Goal: Browse casually

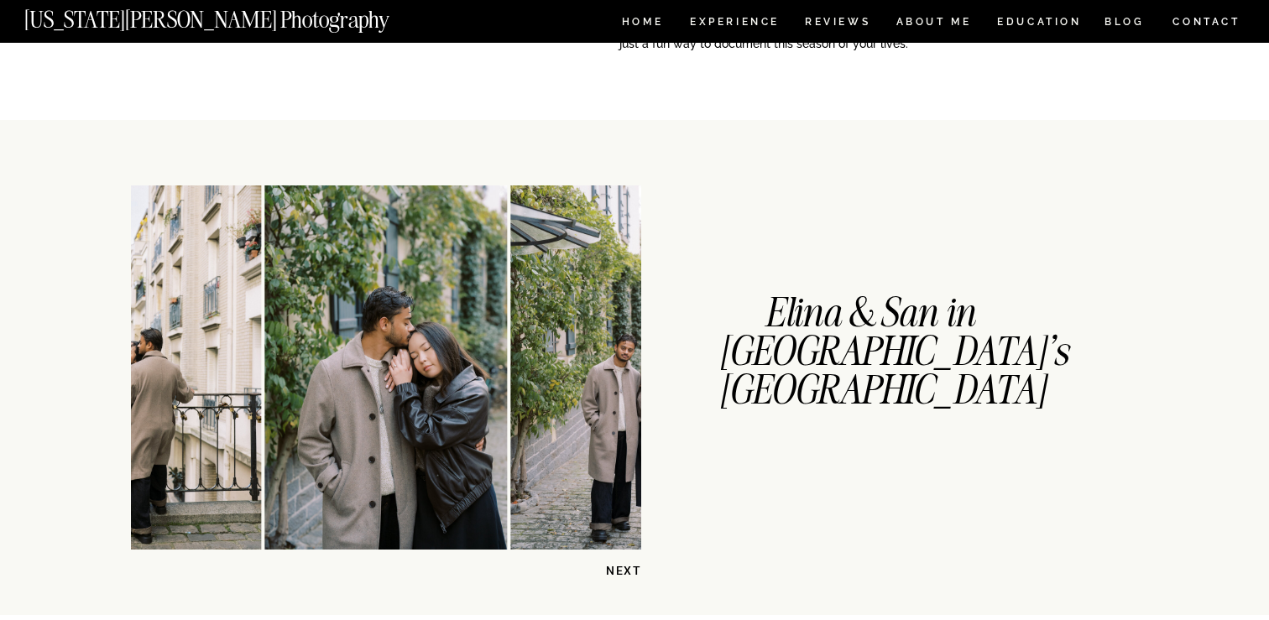
scroll to position [315, 0]
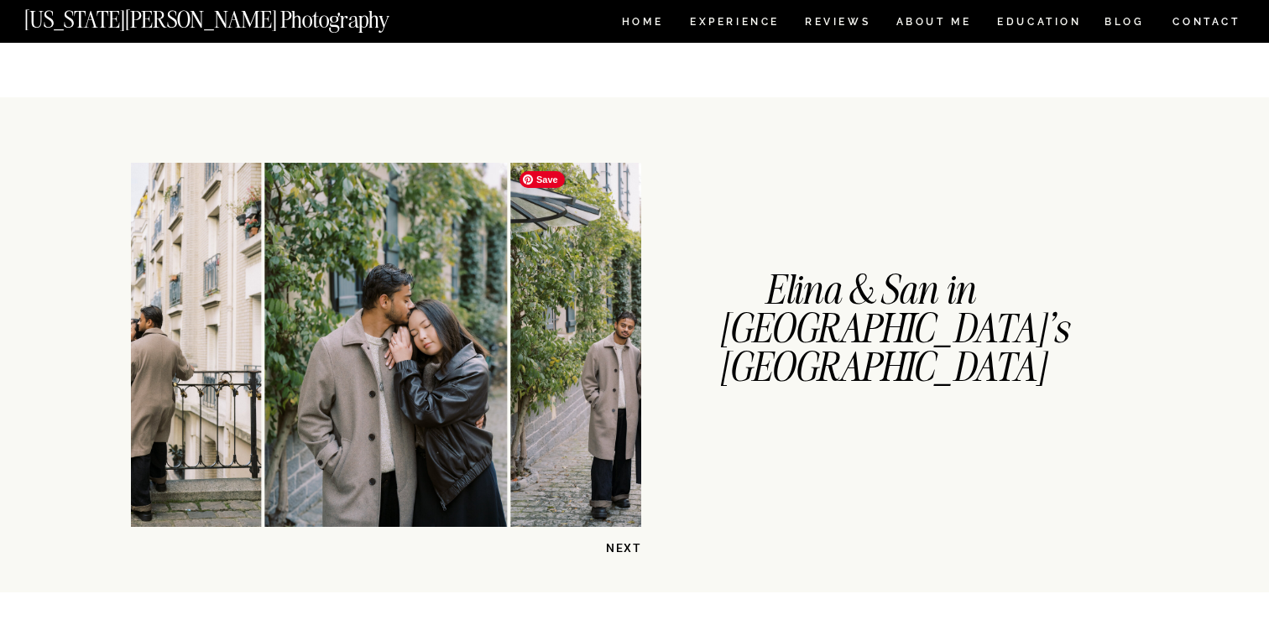
click at [608, 335] on img at bounding box center [632, 345] width 243 height 364
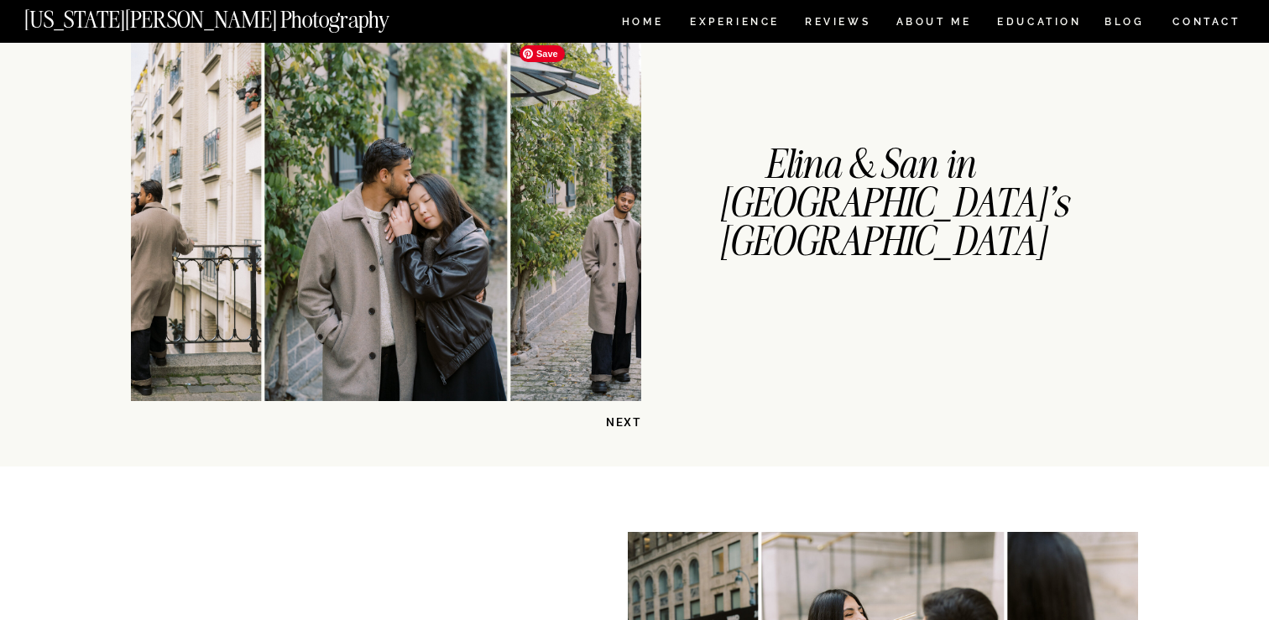
scroll to position [445, 0]
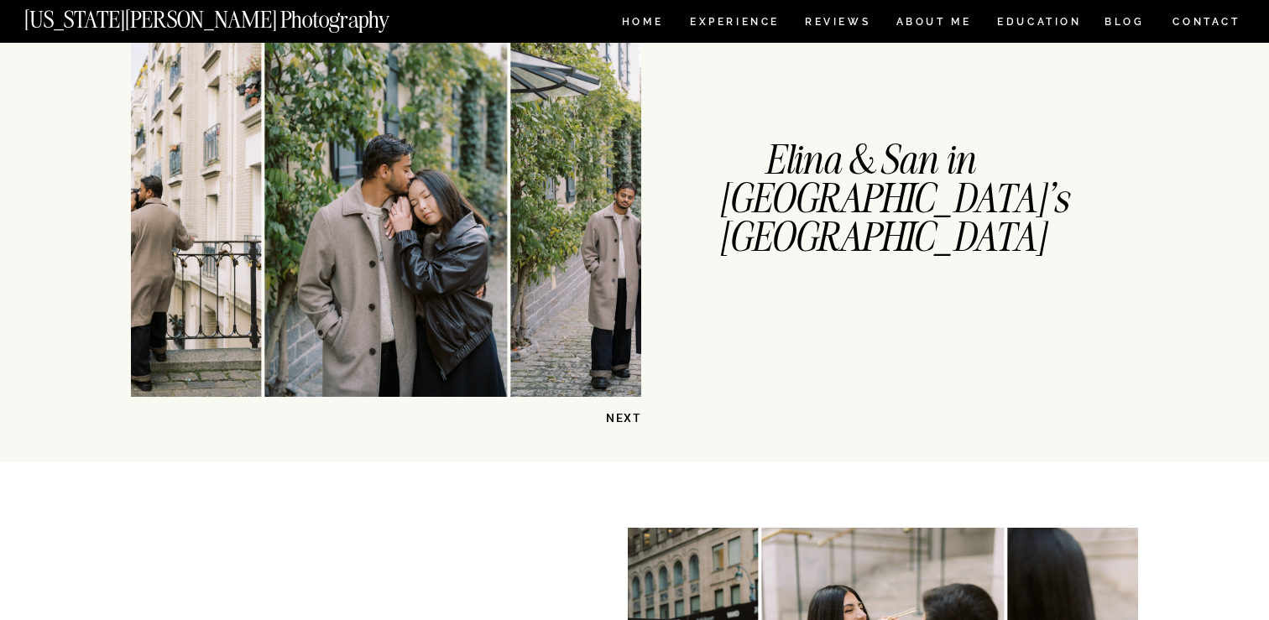
click at [626, 415] on p "NEXT" at bounding box center [598, 418] width 86 height 16
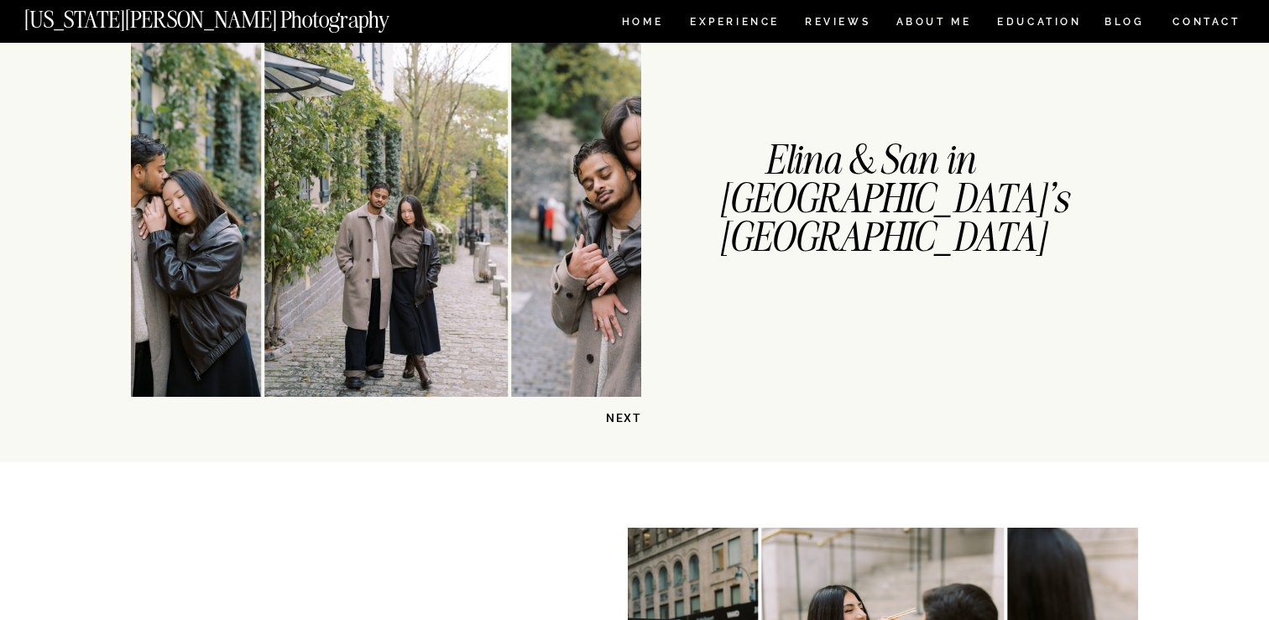
click at [626, 415] on p "NEXT" at bounding box center [598, 418] width 86 height 16
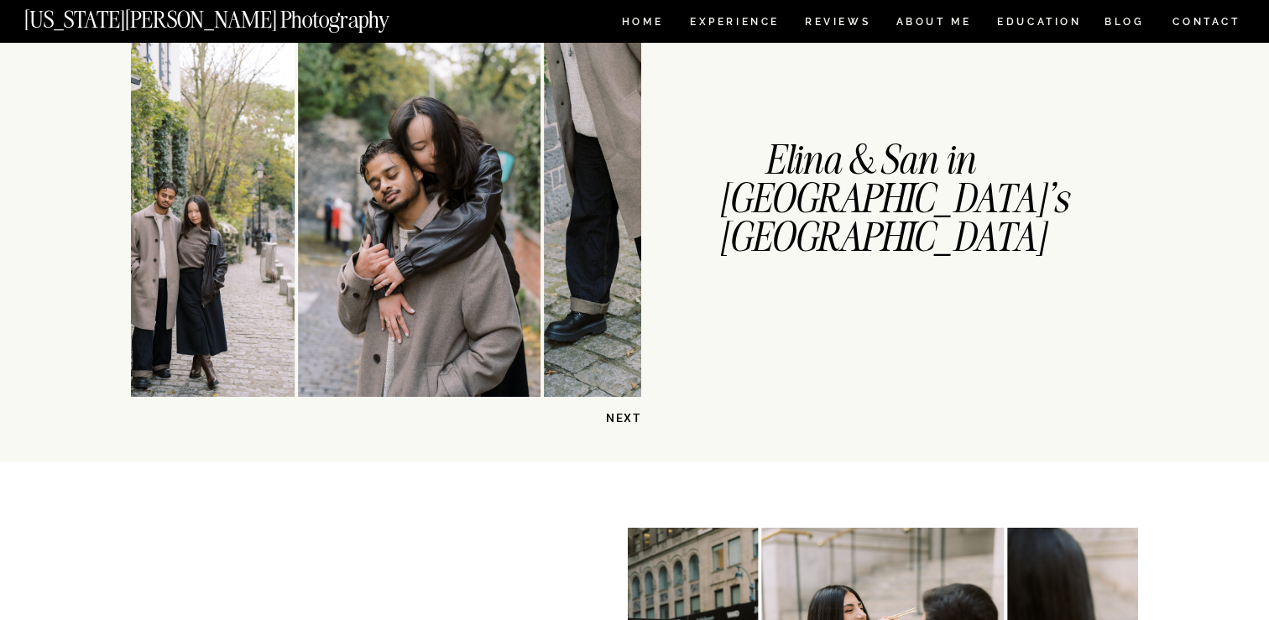
click at [626, 415] on p "NEXT" at bounding box center [598, 418] width 86 height 16
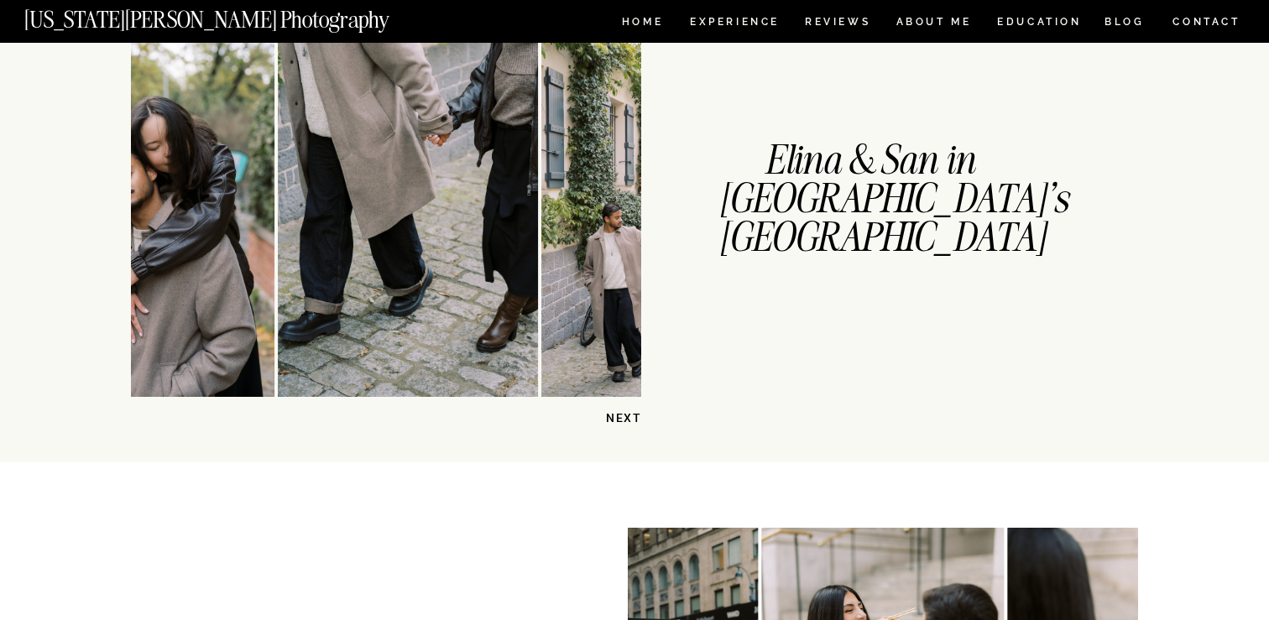
click at [626, 415] on p "NEXT" at bounding box center [598, 418] width 86 height 16
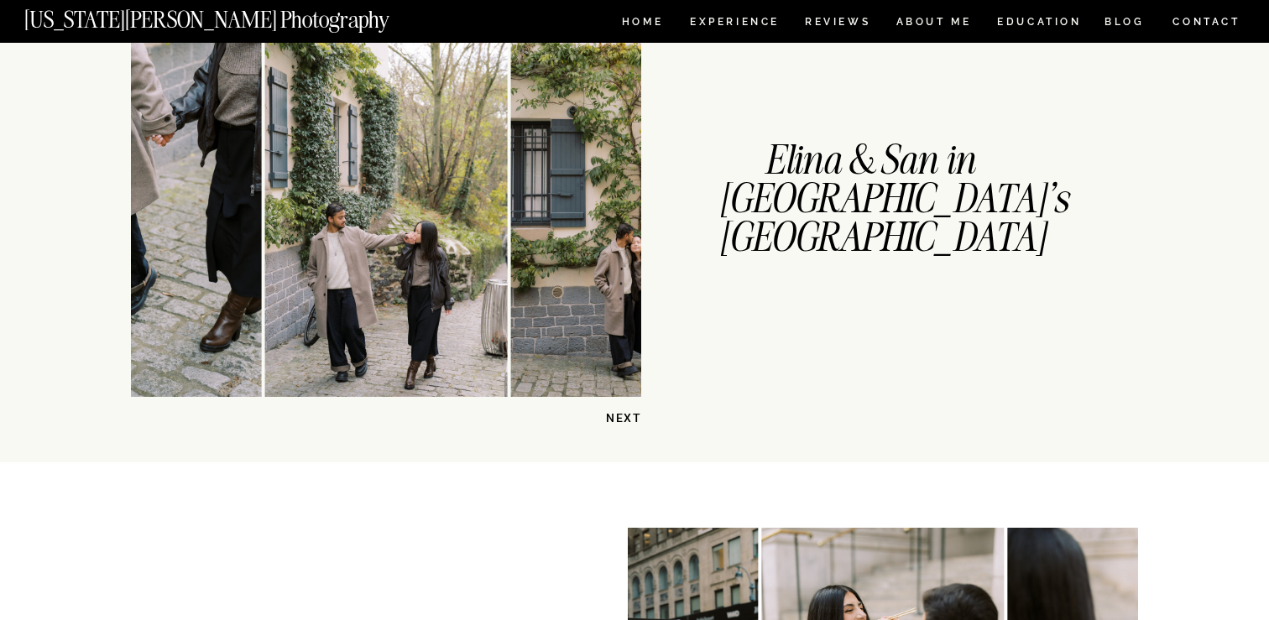
click at [626, 415] on p "NEXT" at bounding box center [598, 418] width 86 height 16
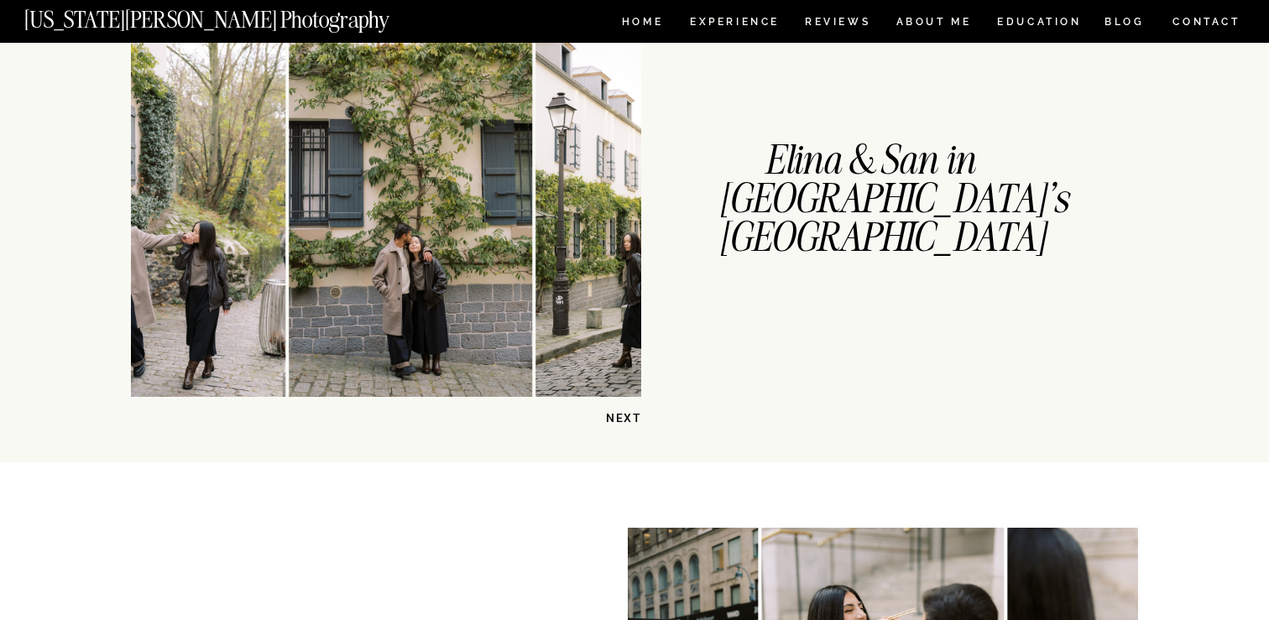
click at [626, 415] on p "NEXT" at bounding box center [598, 418] width 86 height 16
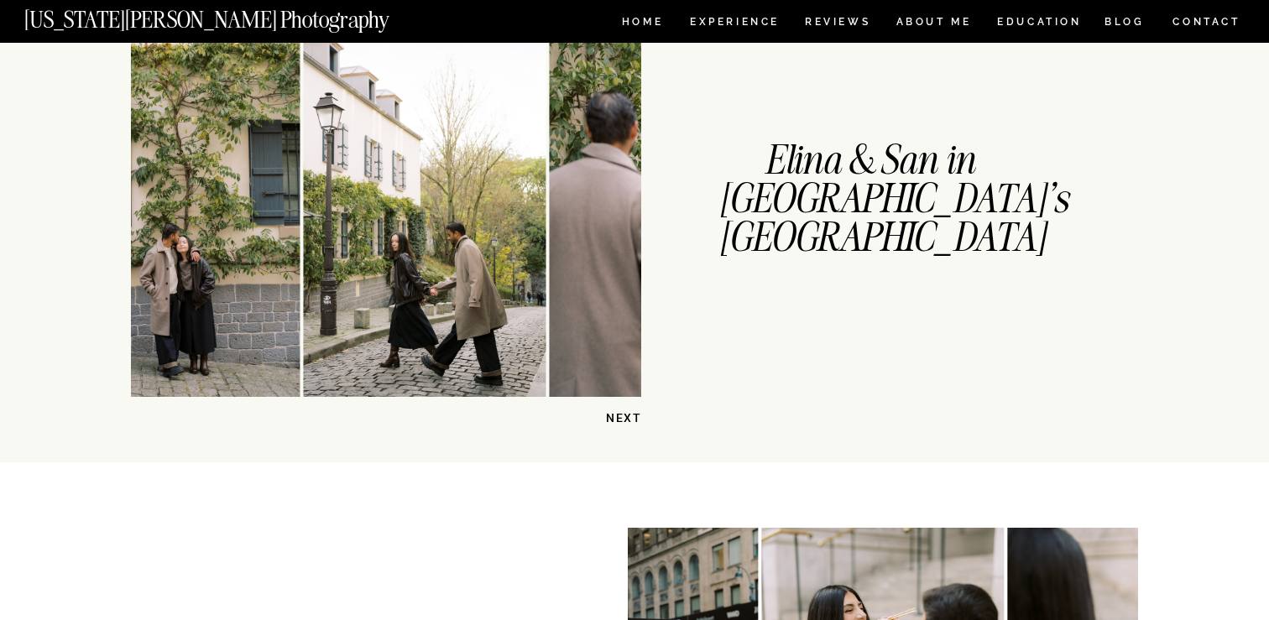
click at [626, 415] on p "NEXT" at bounding box center [598, 418] width 86 height 16
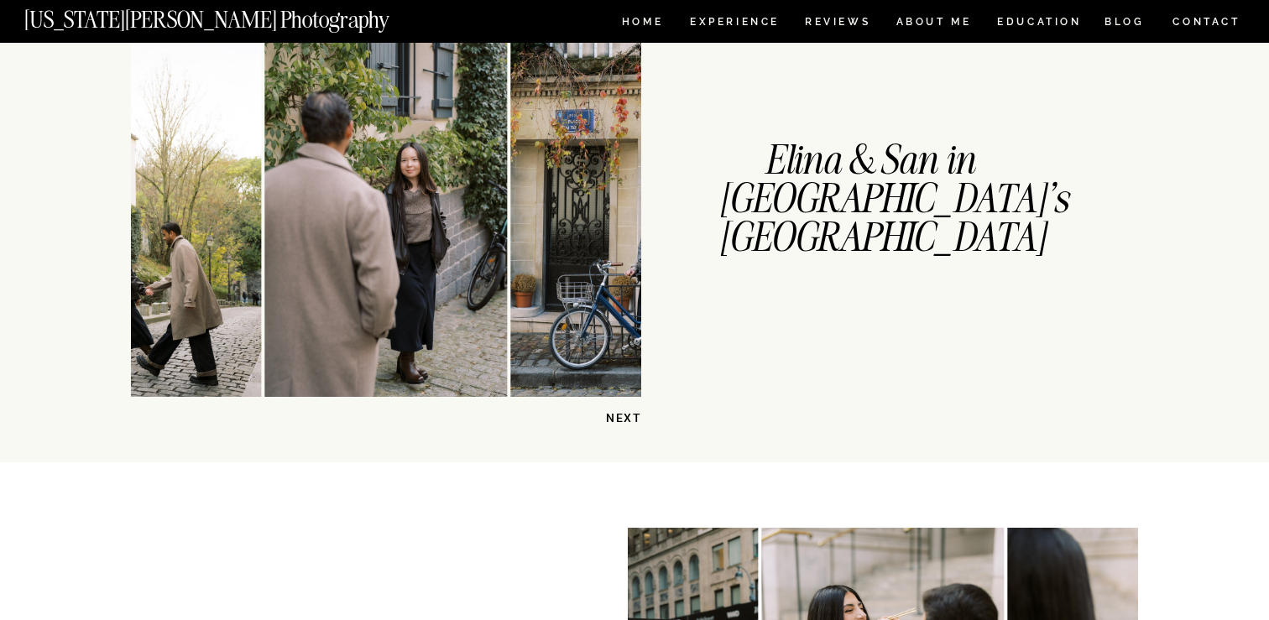
click at [627, 415] on p "NEXT" at bounding box center [598, 418] width 86 height 16
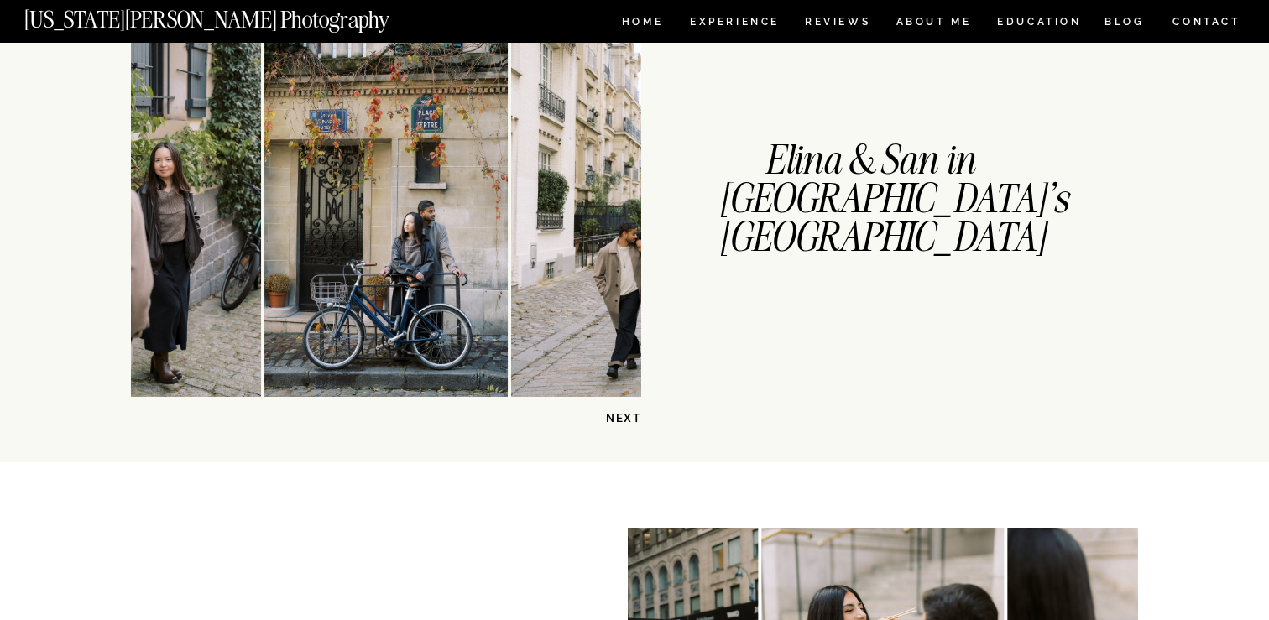
click at [627, 415] on p "NEXT" at bounding box center [598, 418] width 86 height 16
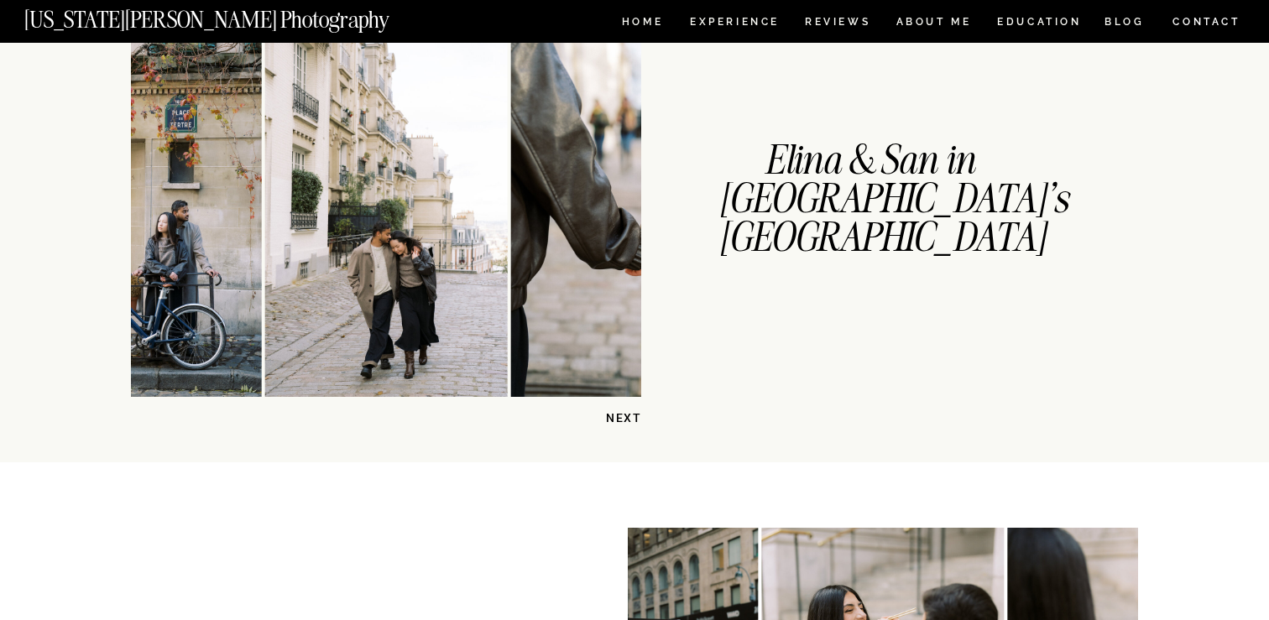
click at [627, 415] on p "NEXT" at bounding box center [598, 418] width 86 height 16
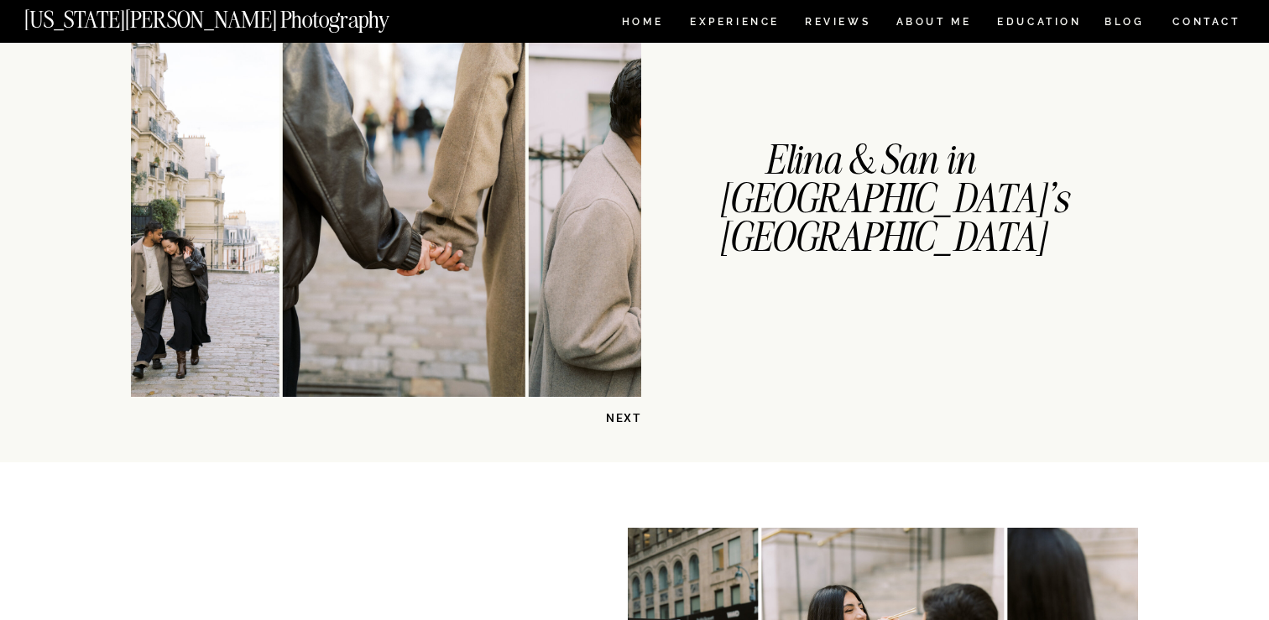
click at [627, 415] on p "NEXT" at bounding box center [598, 418] width 86 height 16
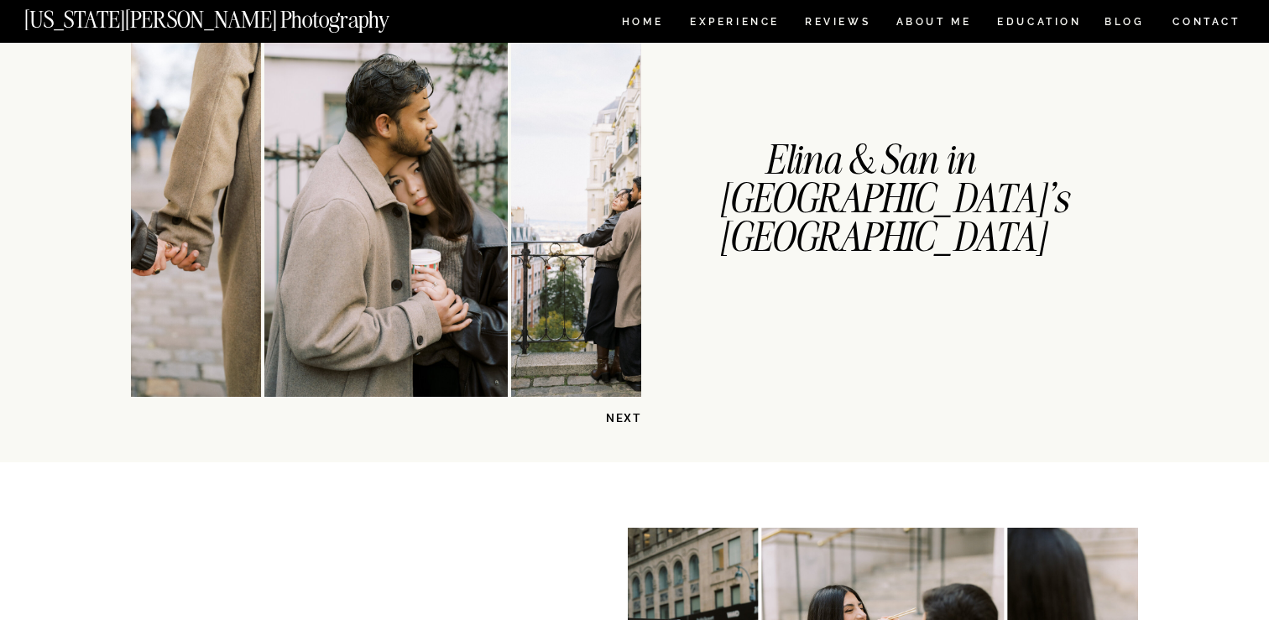
click at [627, 415] on p "NEXT" at bounding box center [598, 418] width 86 height 16
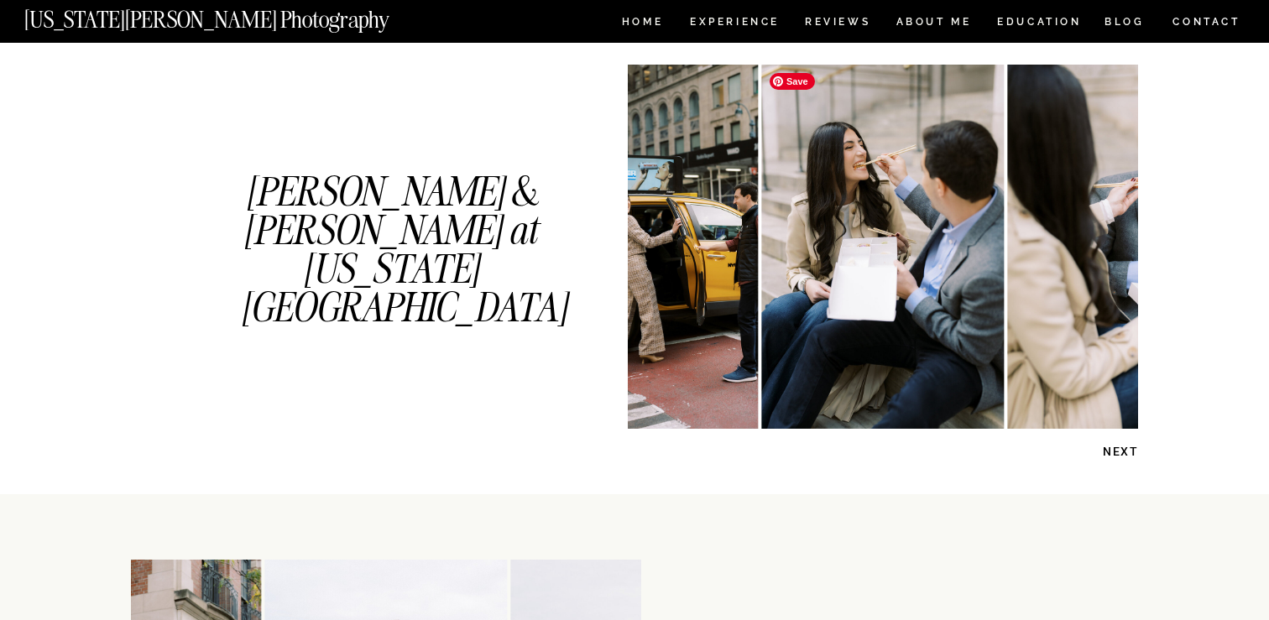
scroll to position [913, 0]
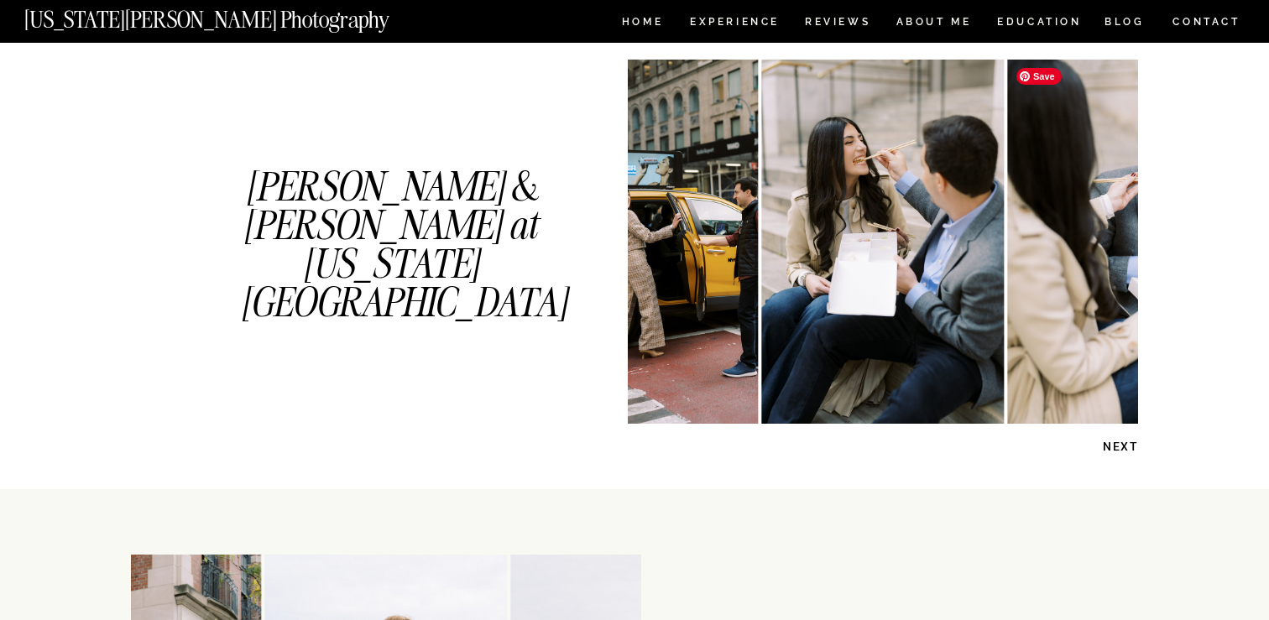
click at [1114, 449] on p "NEXT" at bounding box center [1095, 447] width 86 height 16
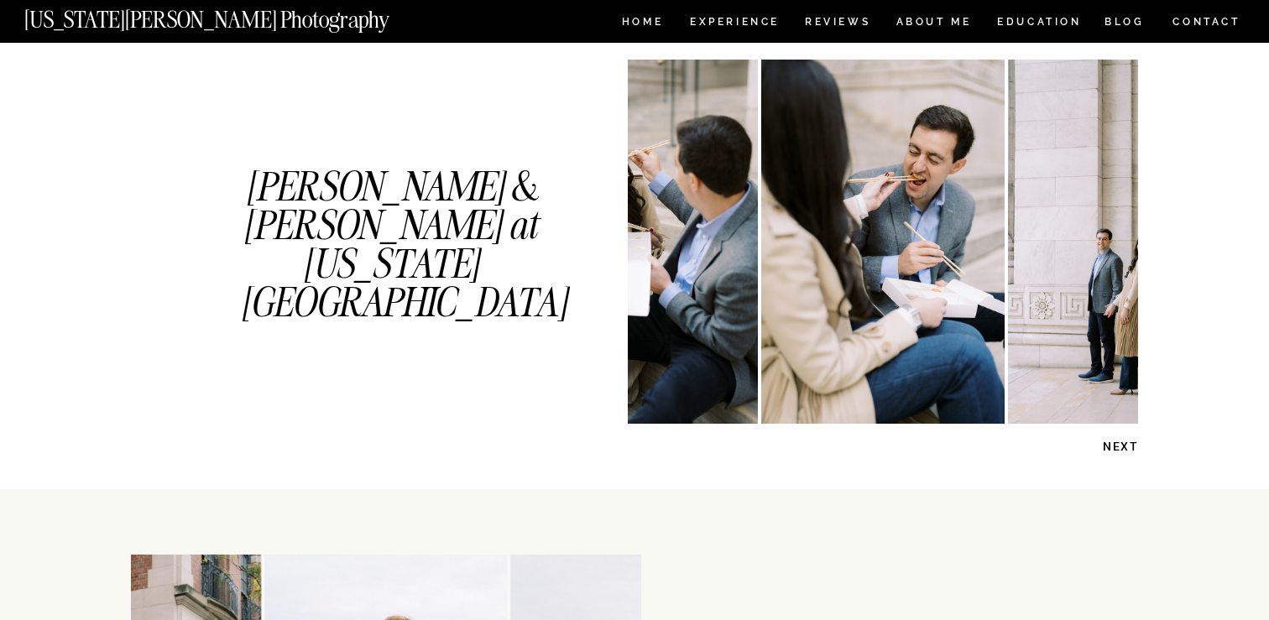
click at [1114, 449] on p "NEXT" at bounding box center [1095, 447] width 86 height 16
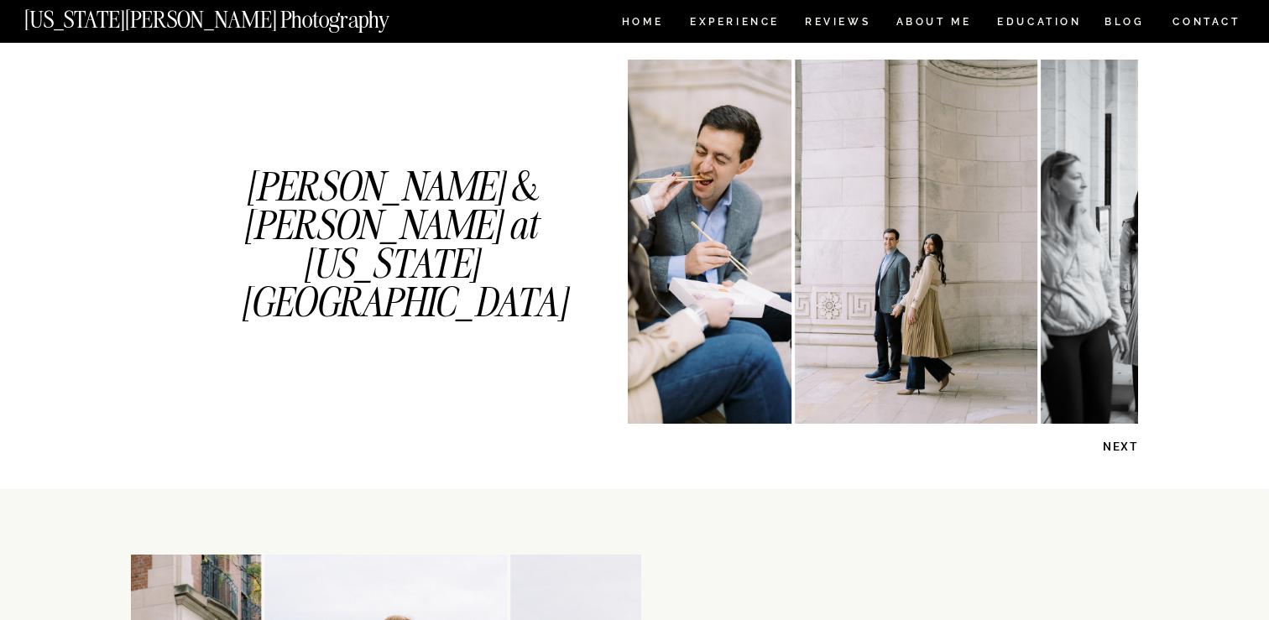
click at [1114, 449] on p "NEXT" at bounding box center [1095, 447] width 86 height 16
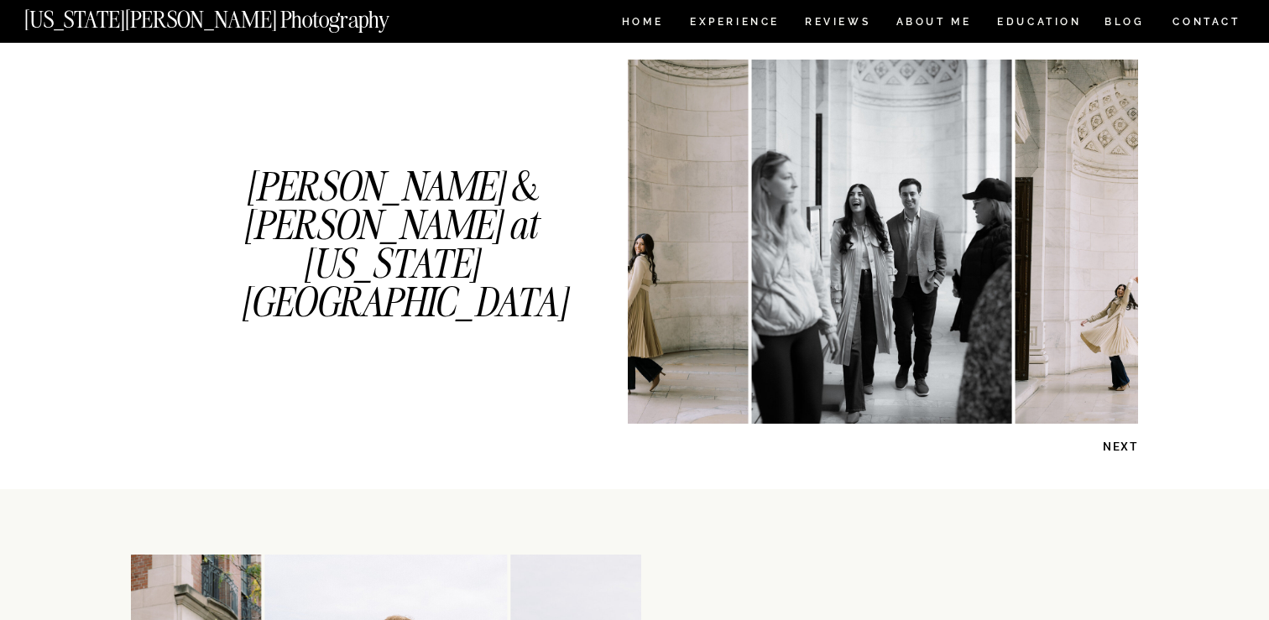
click at [1114, 449] on p "NEXT" at bounding box center [1095, 447] width 86 height 16
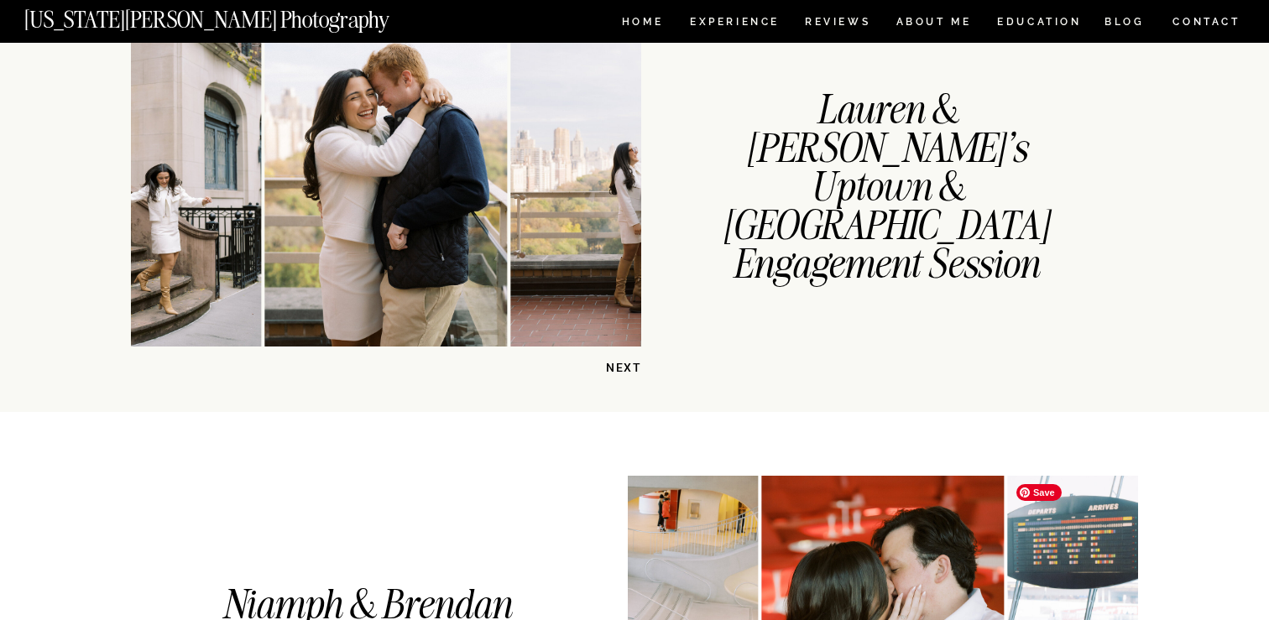
scroll to position [1405, 0]
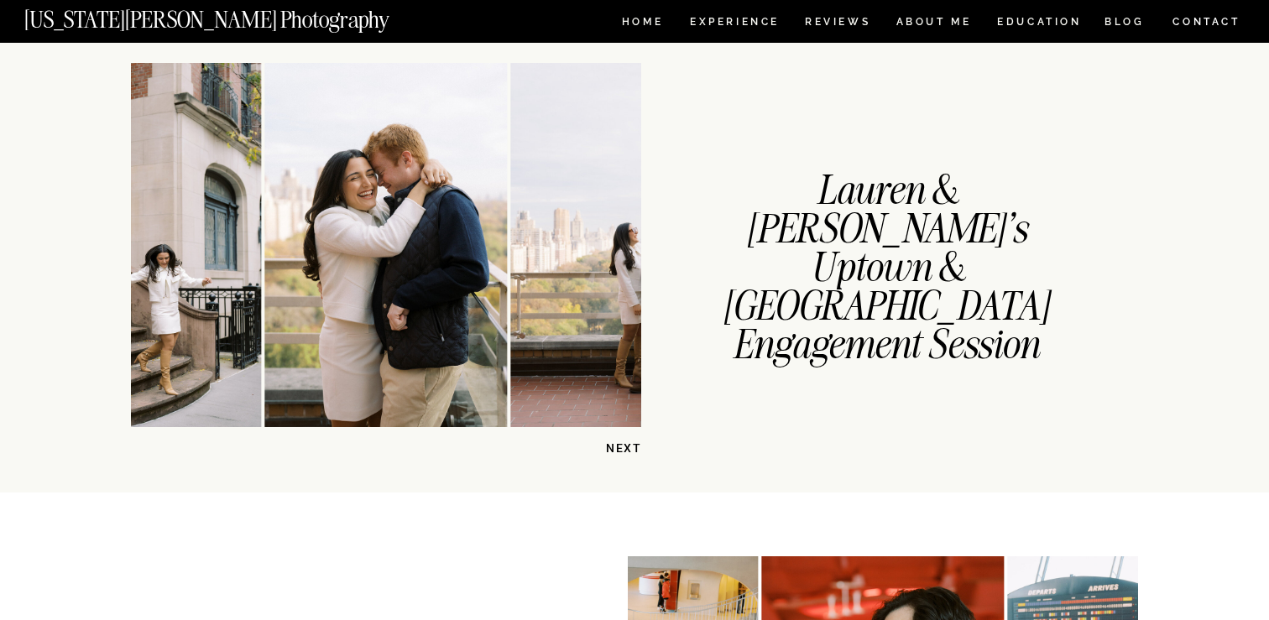
click at [629, 452] on p "NEXT" at bounding box center [598, 449] width 86 height 16
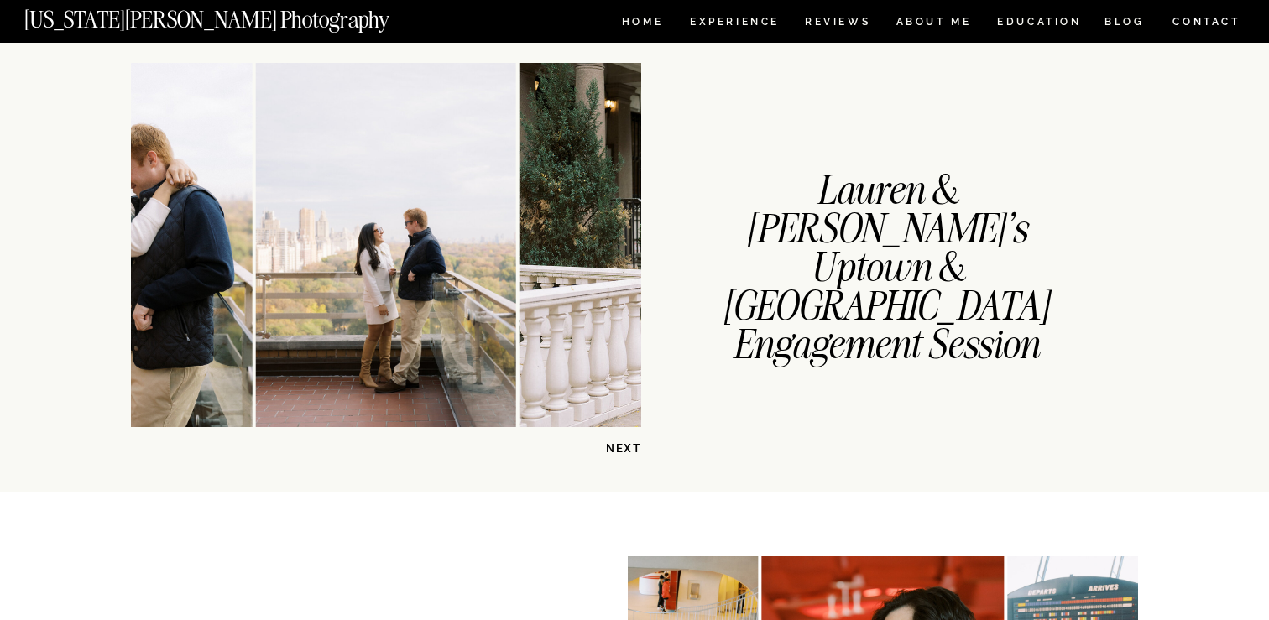
click at [629, 452] on p "NEXT" at bounding box center [598, 449] width 86 height 16
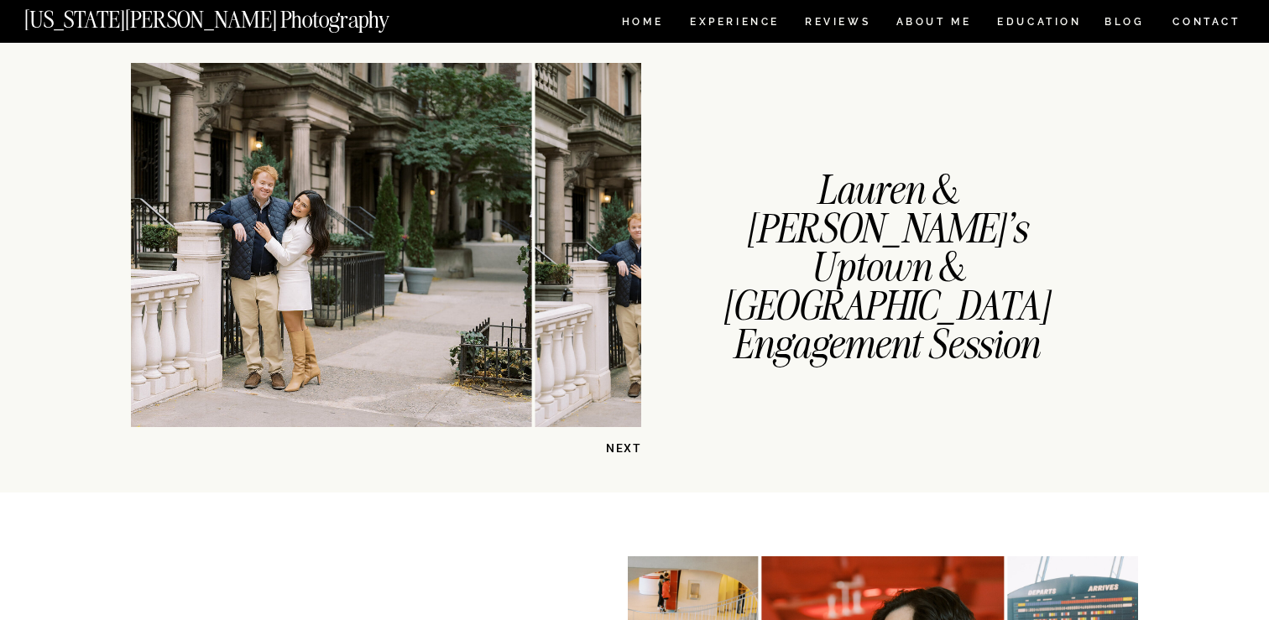
click at [629, 452] on p "NEXT" at bounding box center [598, 449] width 86 height 16
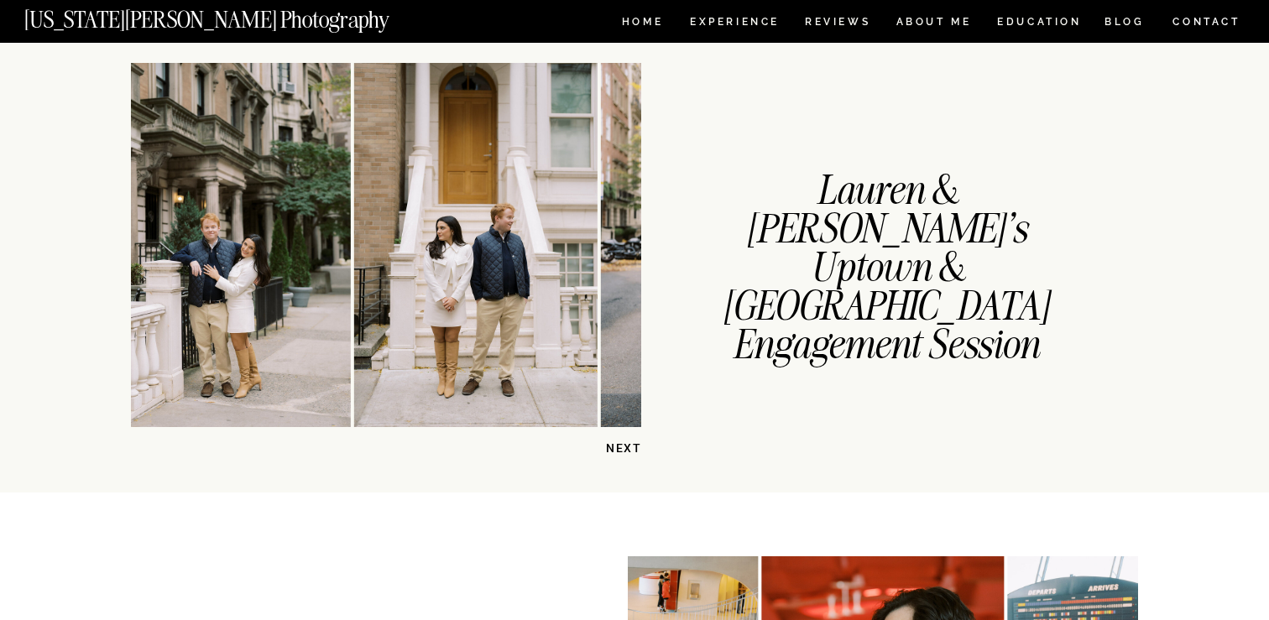
click at [629, 452] on p "NEXT" at bounding box center [598, 449] width 86 height 16
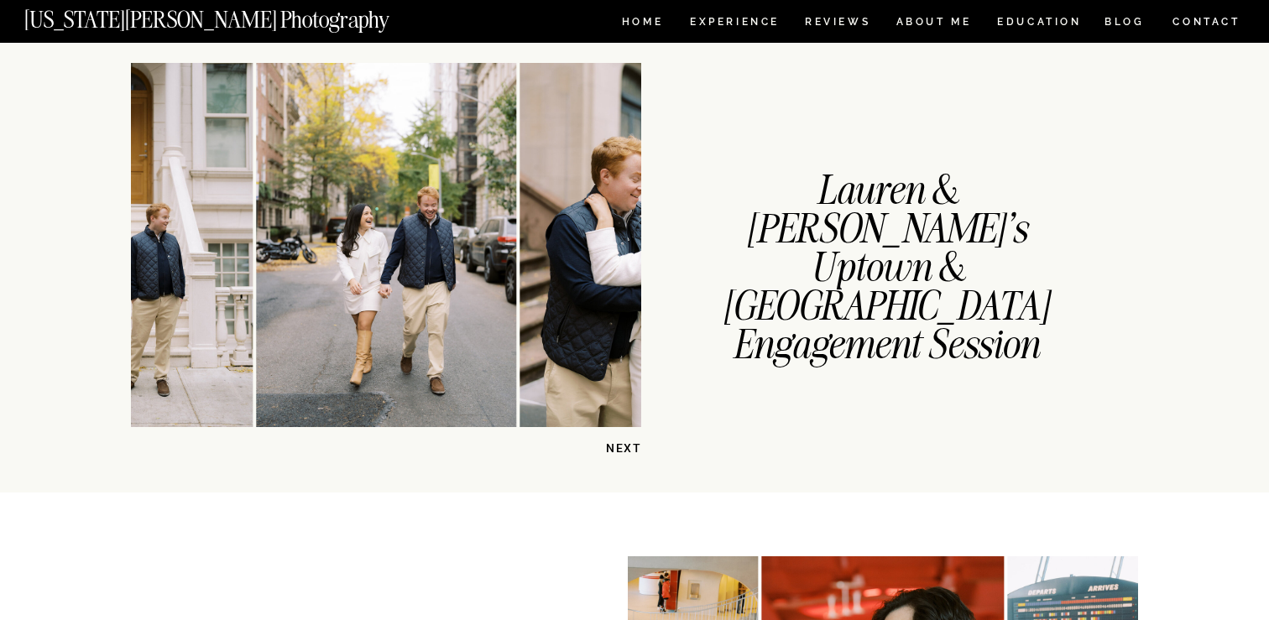
click at [631, 448] on p "NEXT" at bounding box center [598, 449] width 86 height 16
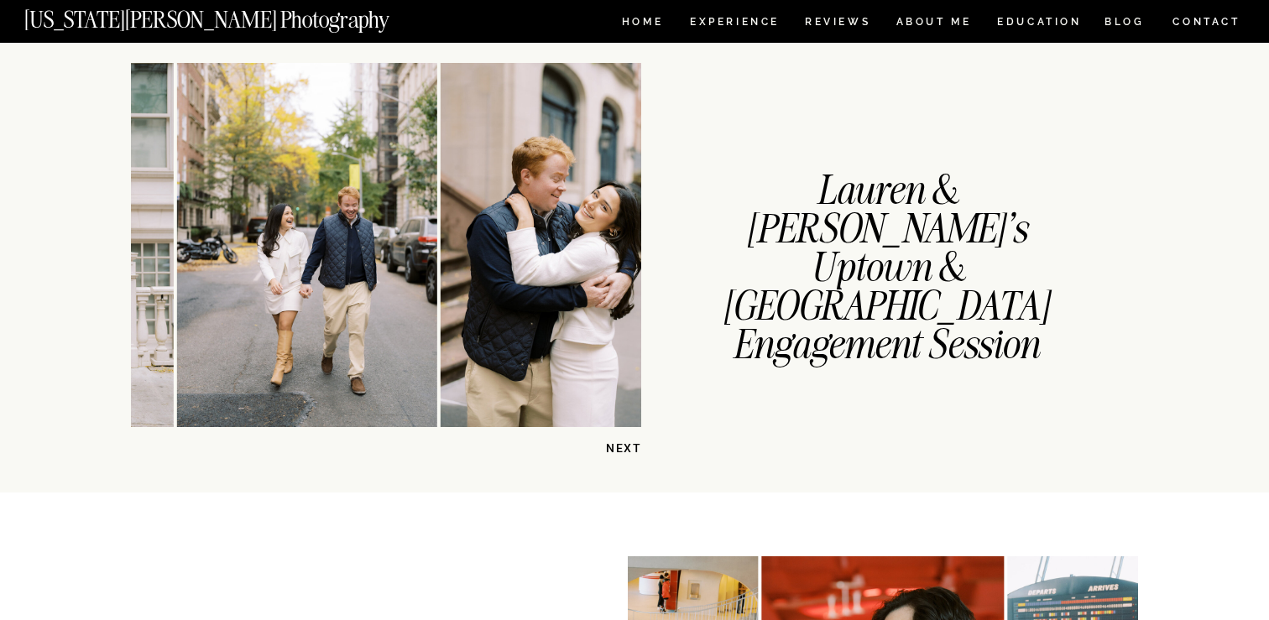
click at [631, 448] on p "NEXT" at bounding box center [598, 449] width 86 height 16
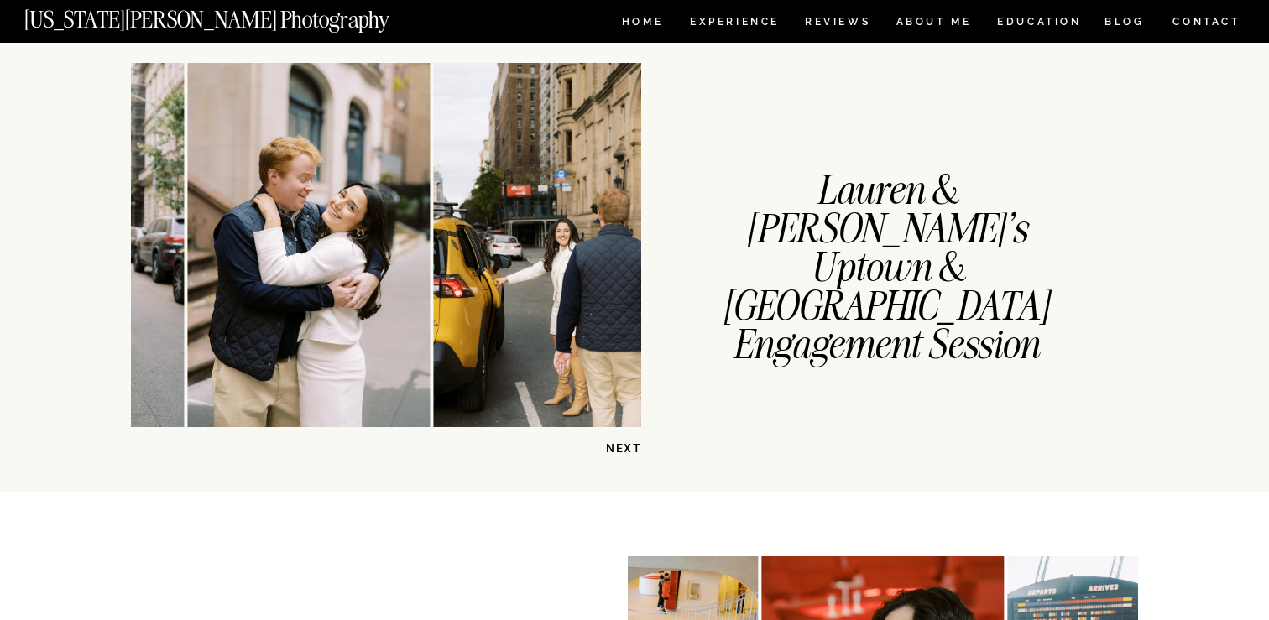
click at [631, 448] on p "NEXT" at bounding box center [598, 449] width 86 height 16
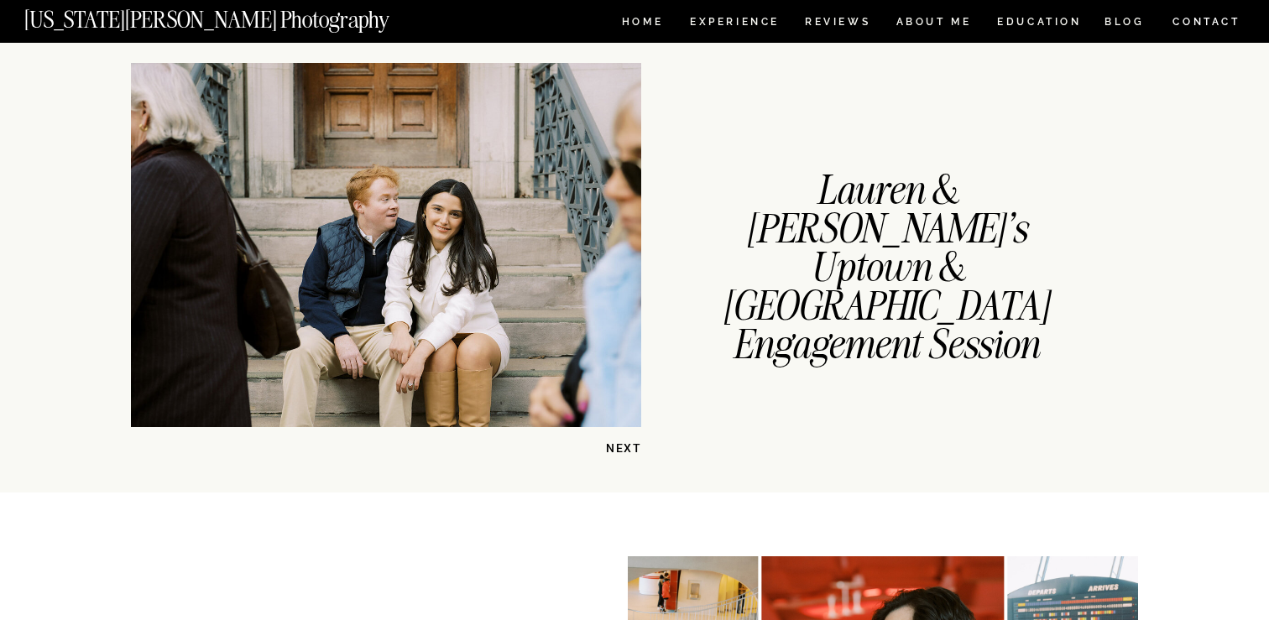
click at [631, 448] on p "NEXT" at bounding box center [598, 449] width 86 height 16
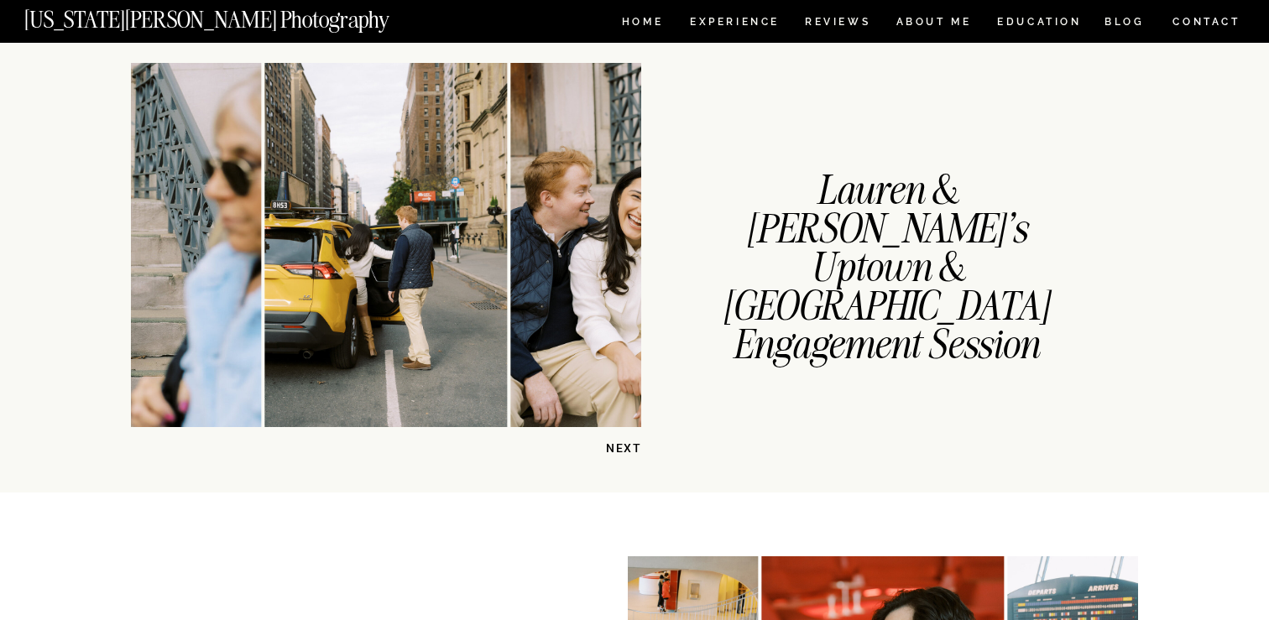
click at [631, 448] on p "NEXT" at bounding box center [598, 449] width 86 height 16
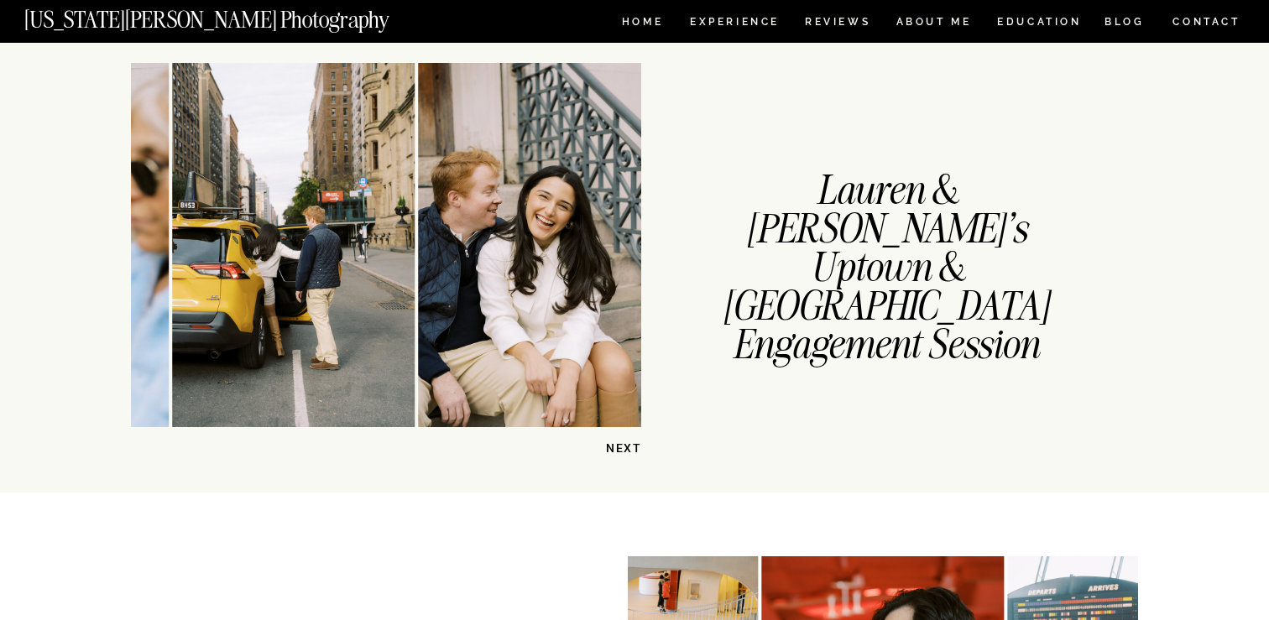
click at [631, 448] on p "NEXT" at bounding box center [598, 449] width 86 height 16
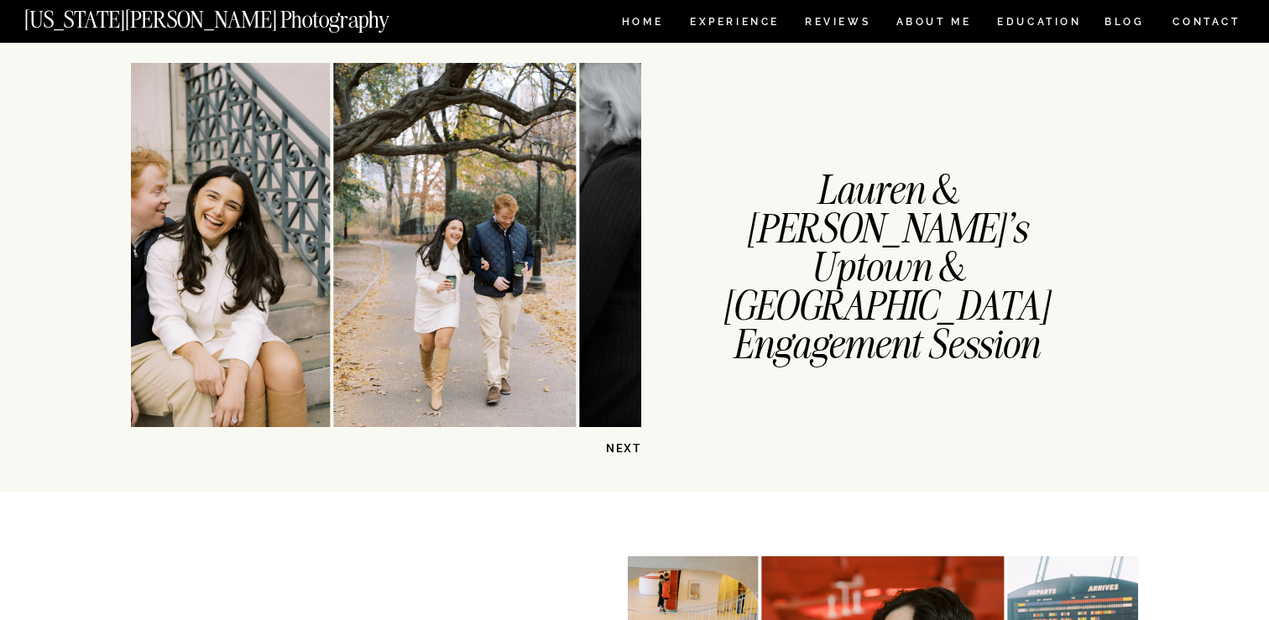
click at [631, 448] on p "NEXT" at bounding box center [598, 449] width 86 height 16
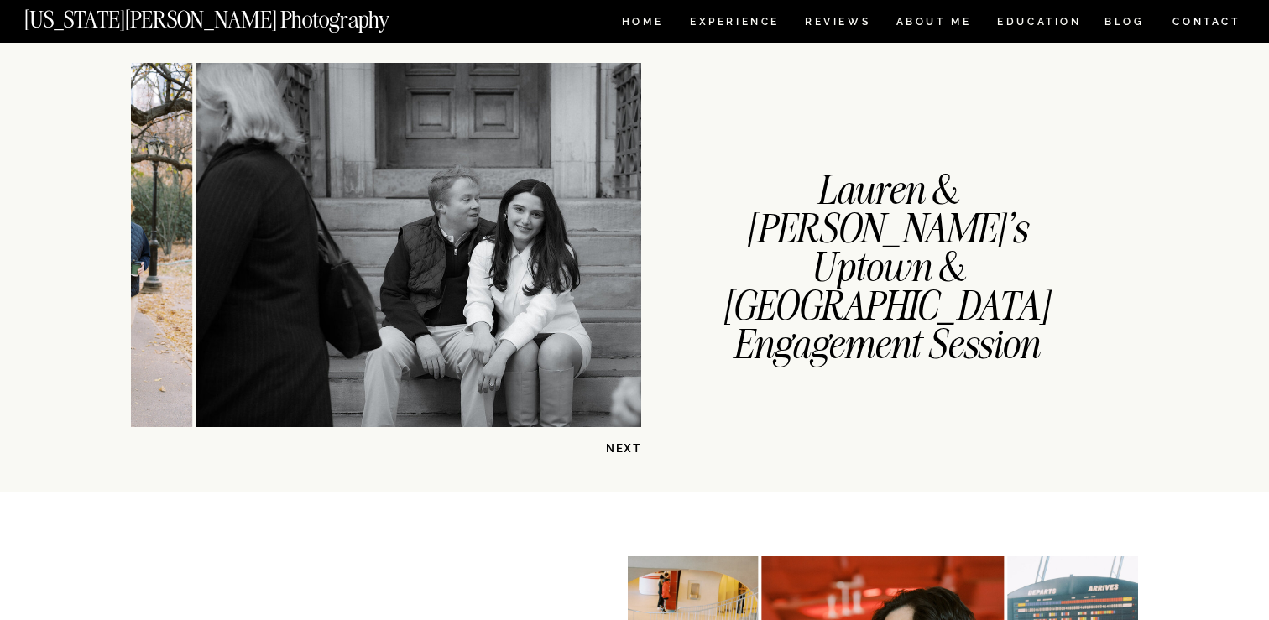
click at [631, 448] on p "NEXT" at bounding box center [598, 449] width 86 height 16
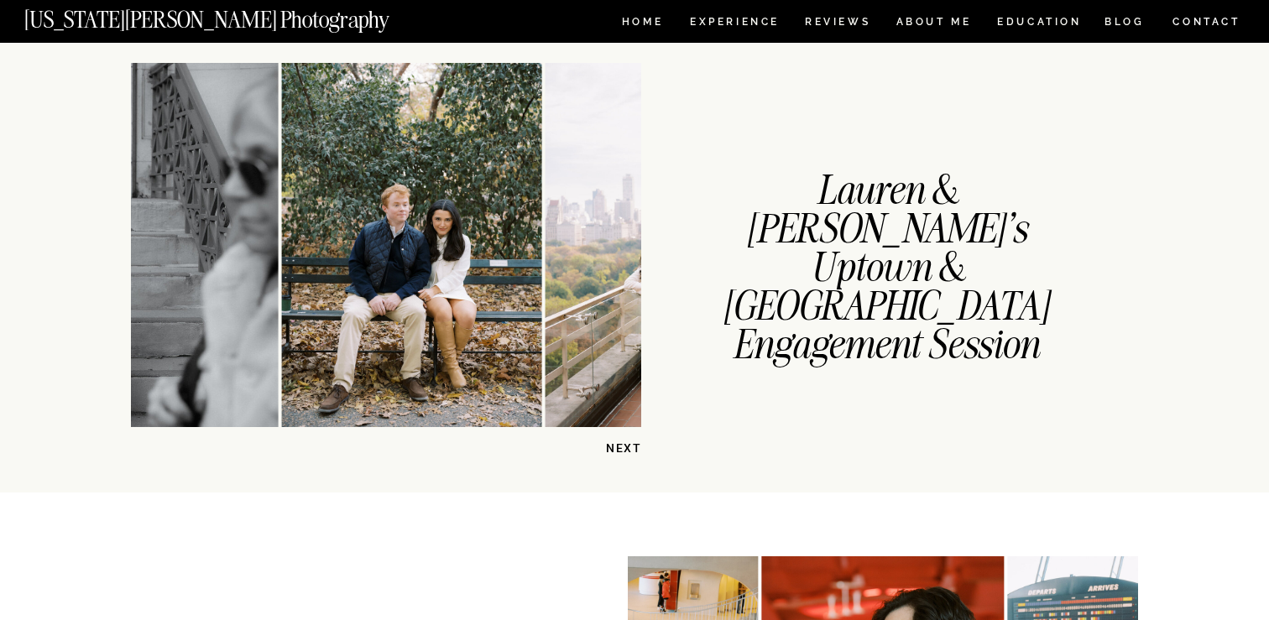
click at [631, 448] on p "NEXT" at bounding box center [598, 449] width 86 height 16
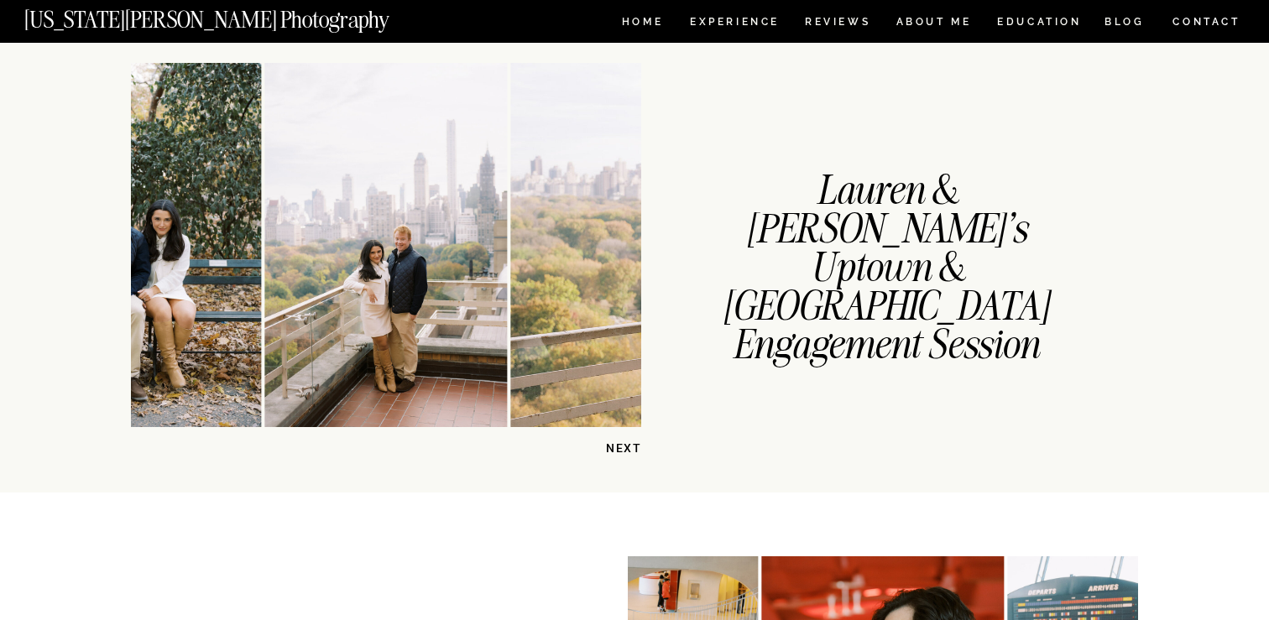
click at [631, 448] on p "NEXT" at bounding box center [598, 449] width 86 height 16
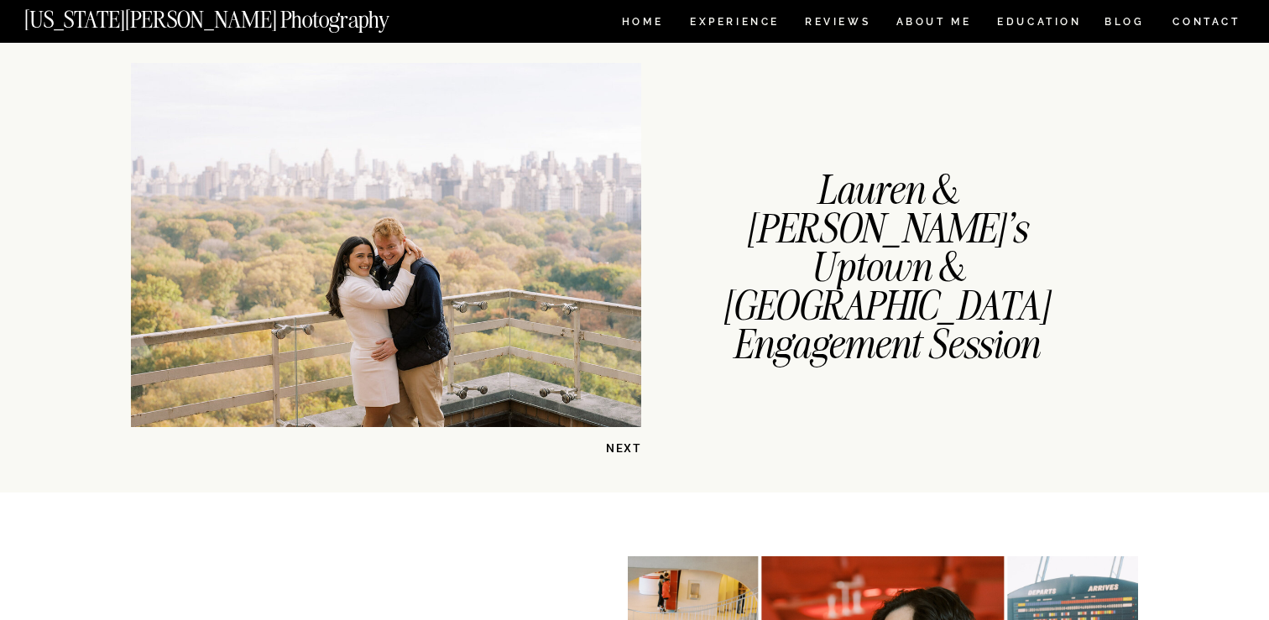
click at [631, 448] on p "NEXT" at bounding box center [598, 449] width 86 height 16
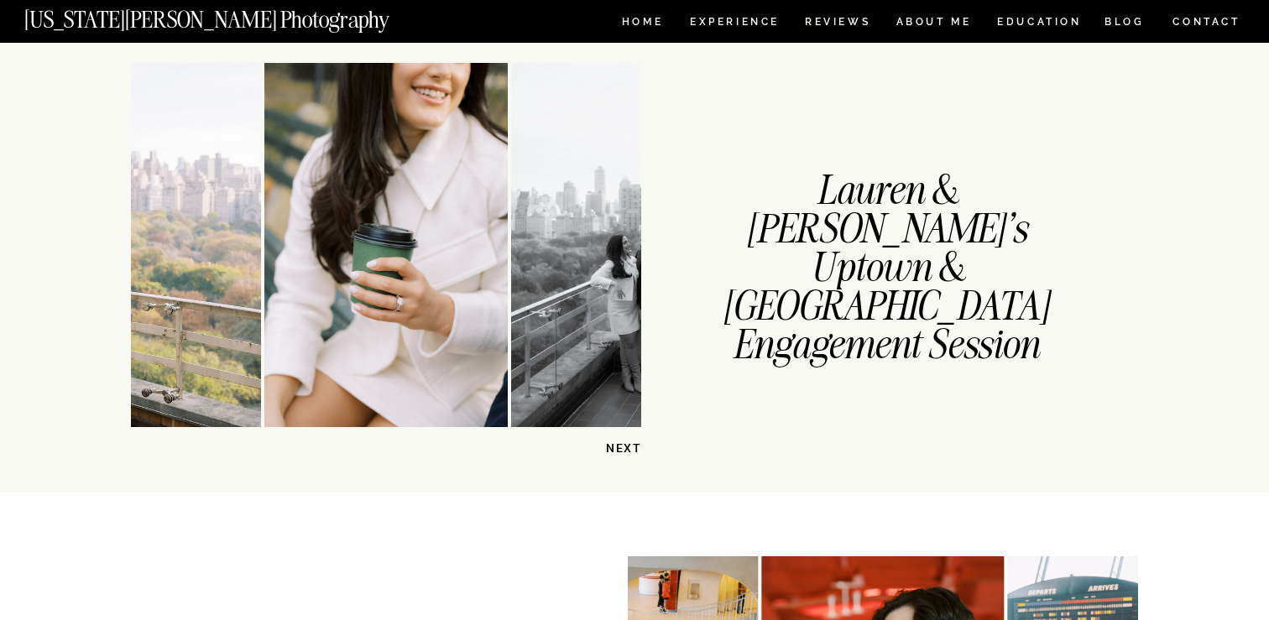
click at [631, 448] on p "NEXT" at bounding box center [598, 449] width 86 height 16
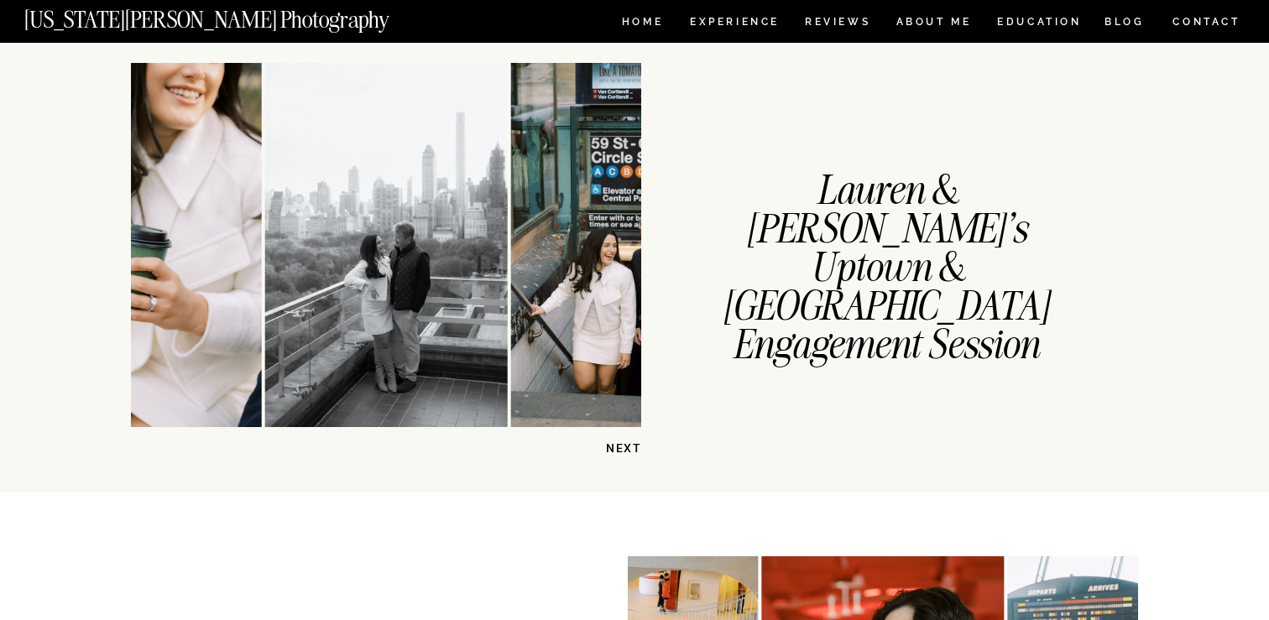
click at [631, 448] on p "NEXT" at bounding box center [598, 449] width 86 height 16
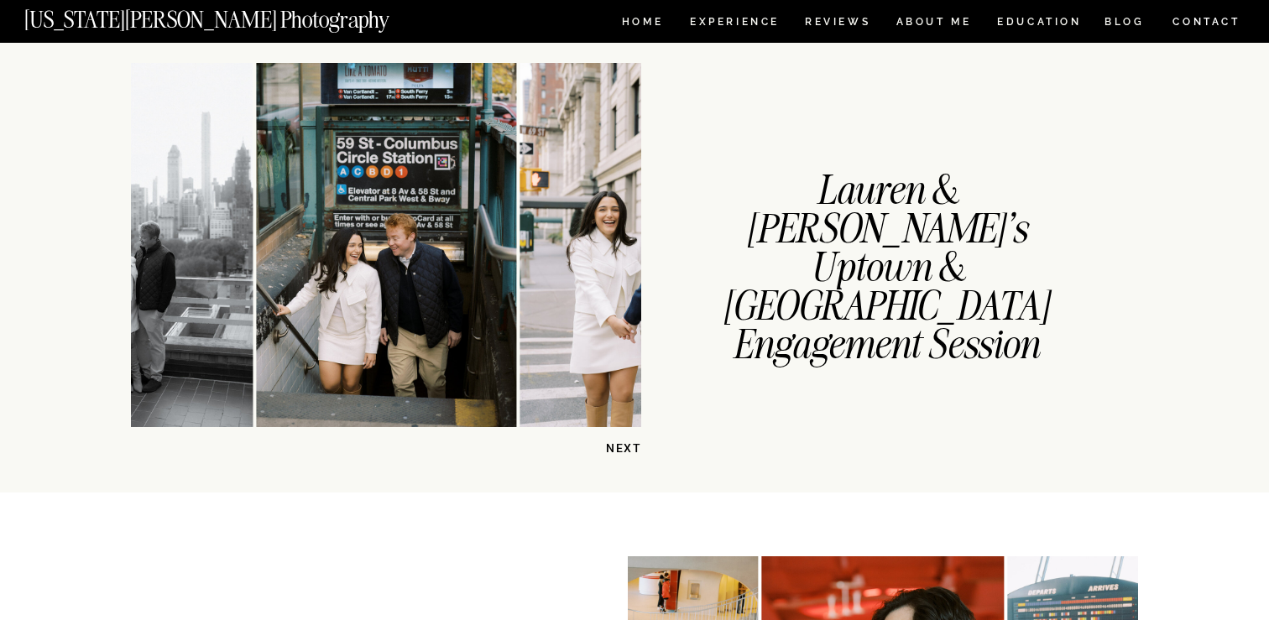
click at [631, 448] on p "NEXT" at bounding box center [598, 449] width 86 height 16
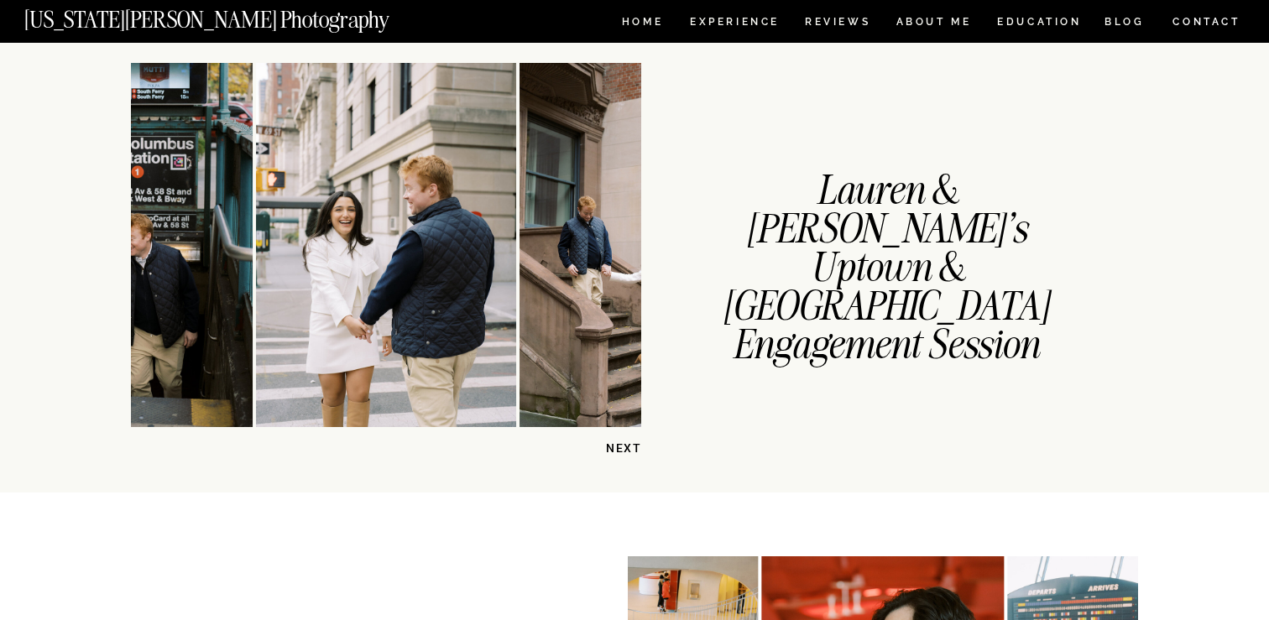
click at [631, 448] on p "NEXT" at bounding box center [598, 449] width 86 height 16
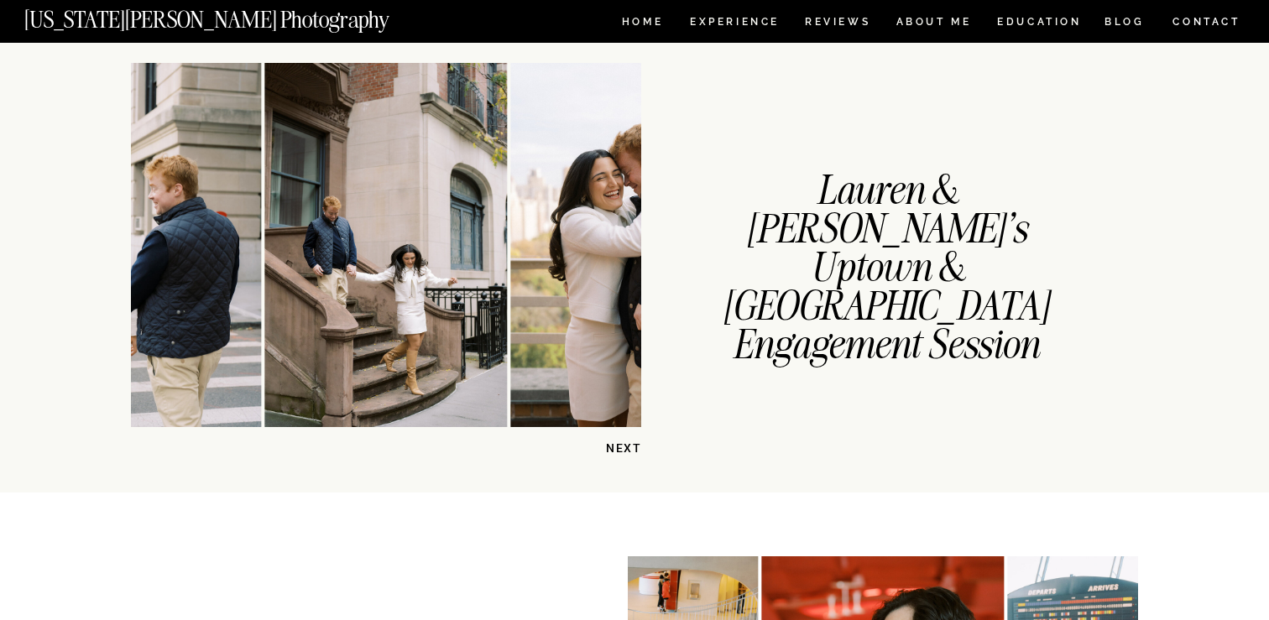
click at [631, 448] on p "NEXT" at bounding box center [598, 449] width 86 height 16
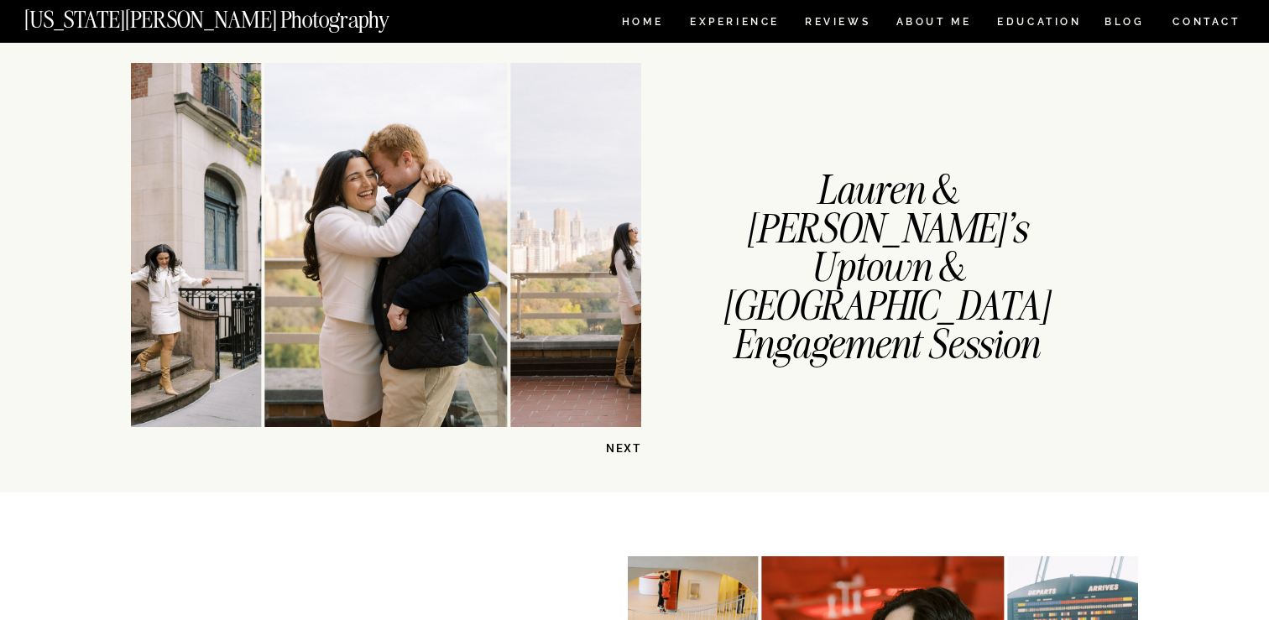
click at [631, 448] on p "NEXT" at bounding box center [598, 449] width 86 height 16
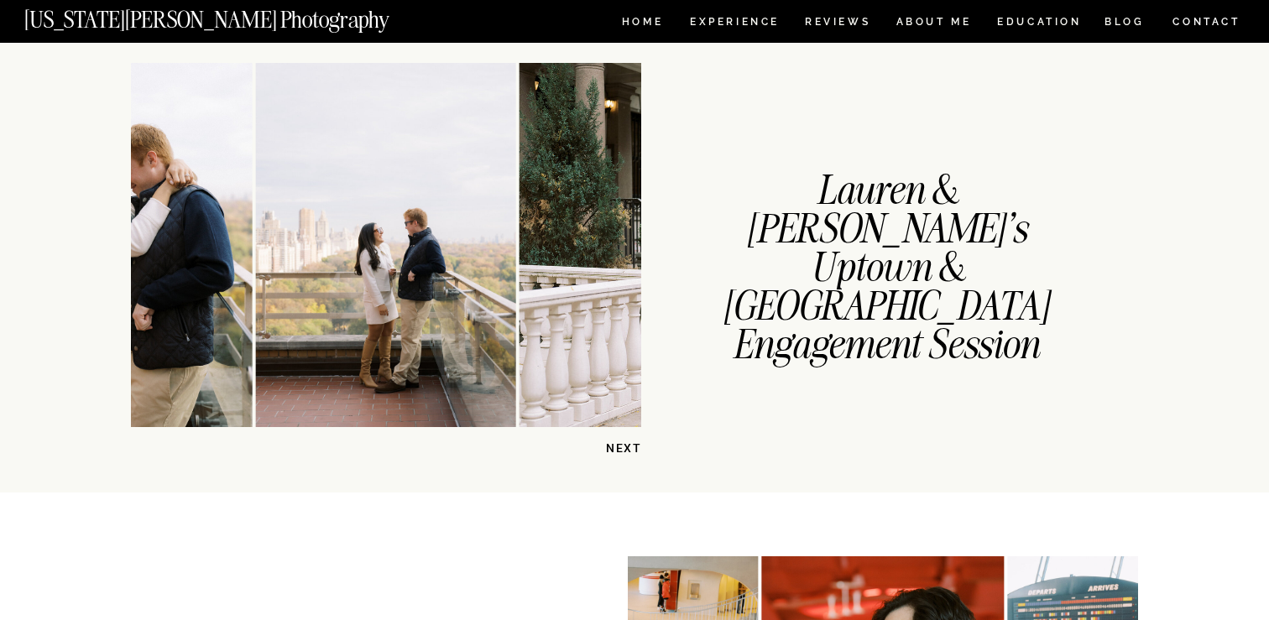
click at [631, 448] on p "NEXT" at bounding box center [598, 449] width 86 height 16
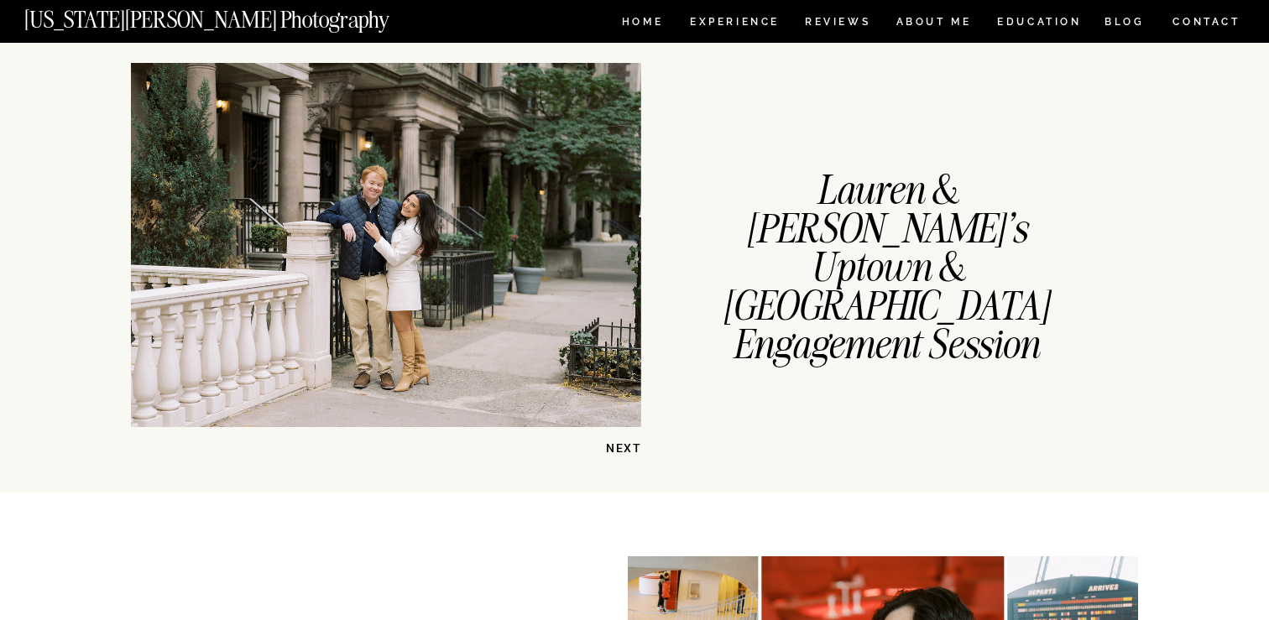
click at [631, 448] on p "NEXT" at bounding box center [598, 449] width 86 height 16
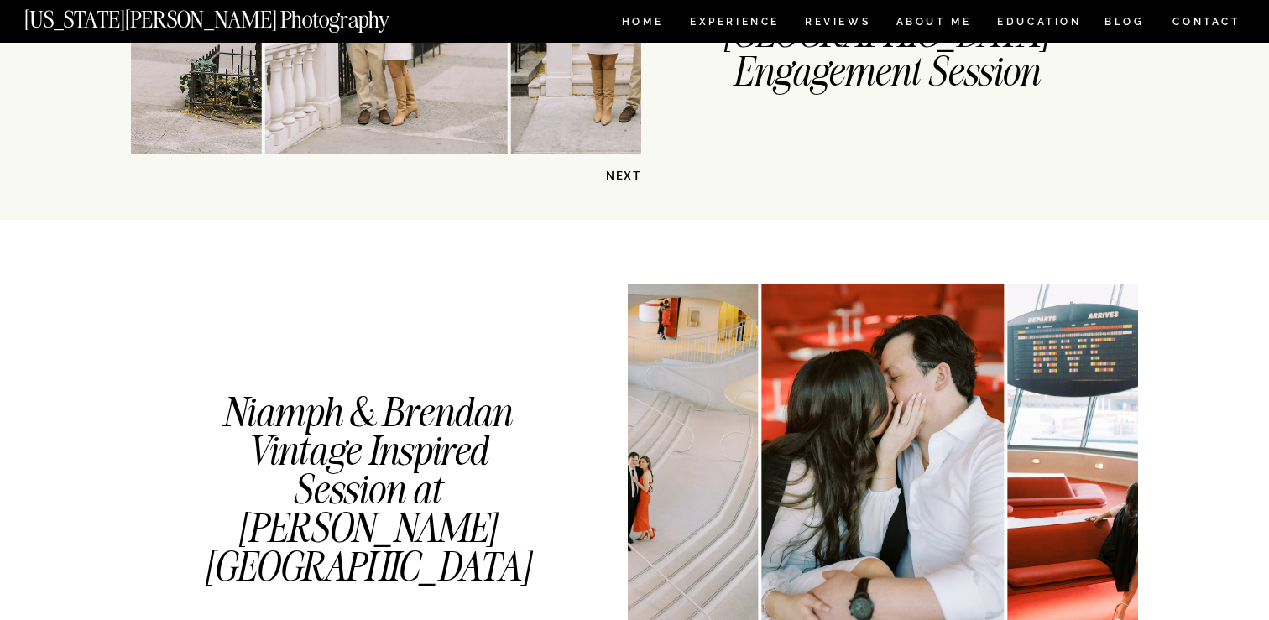
scroll to position [1839, 0]
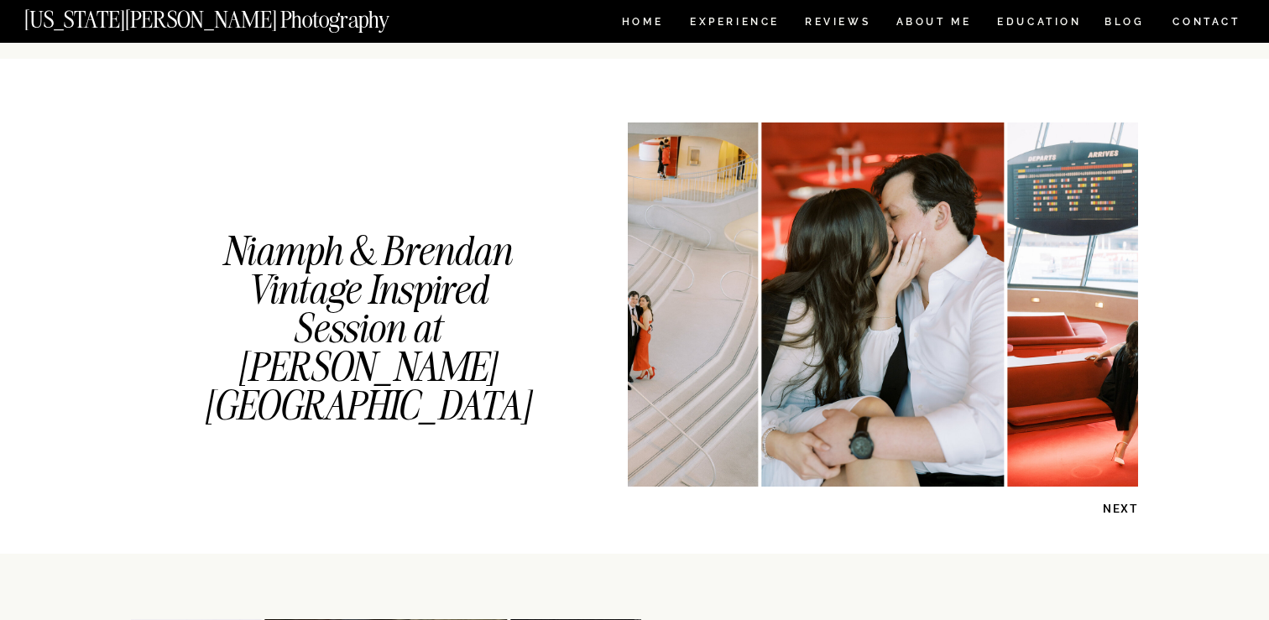
click at [1103, 512] on p "NEXT" at bounding box center [1095, 509] width 86 height 16
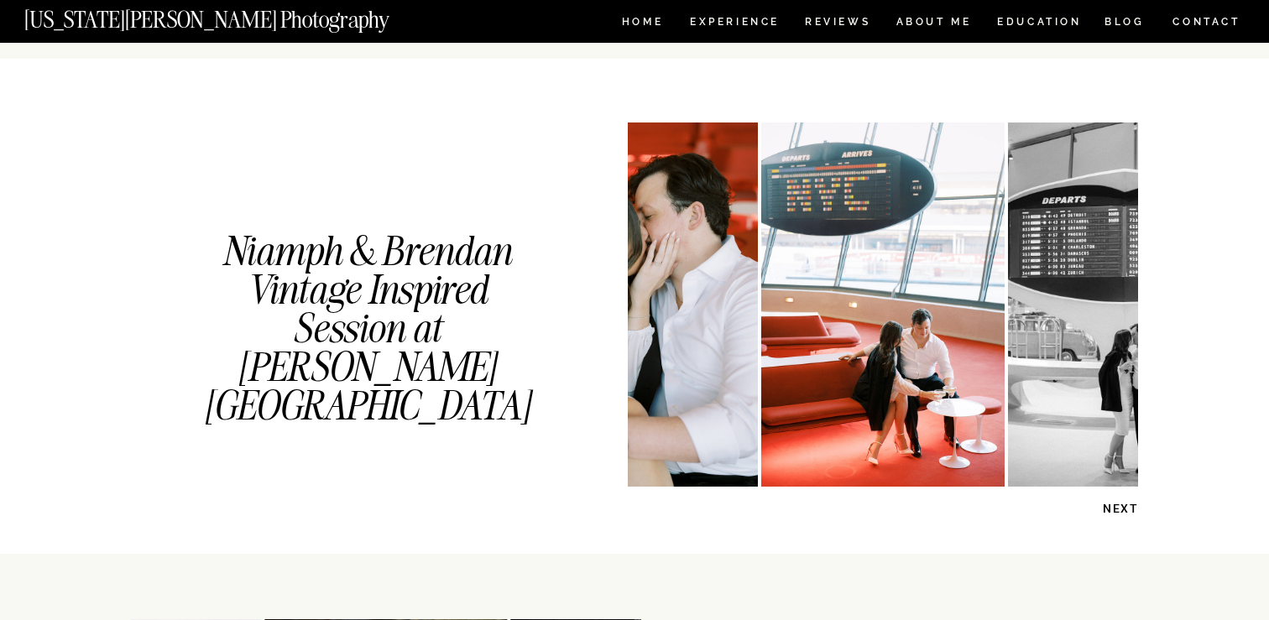
click at [1103, 512] on p "NEXT" at bounding box center [1095, 509] width 86 height 16
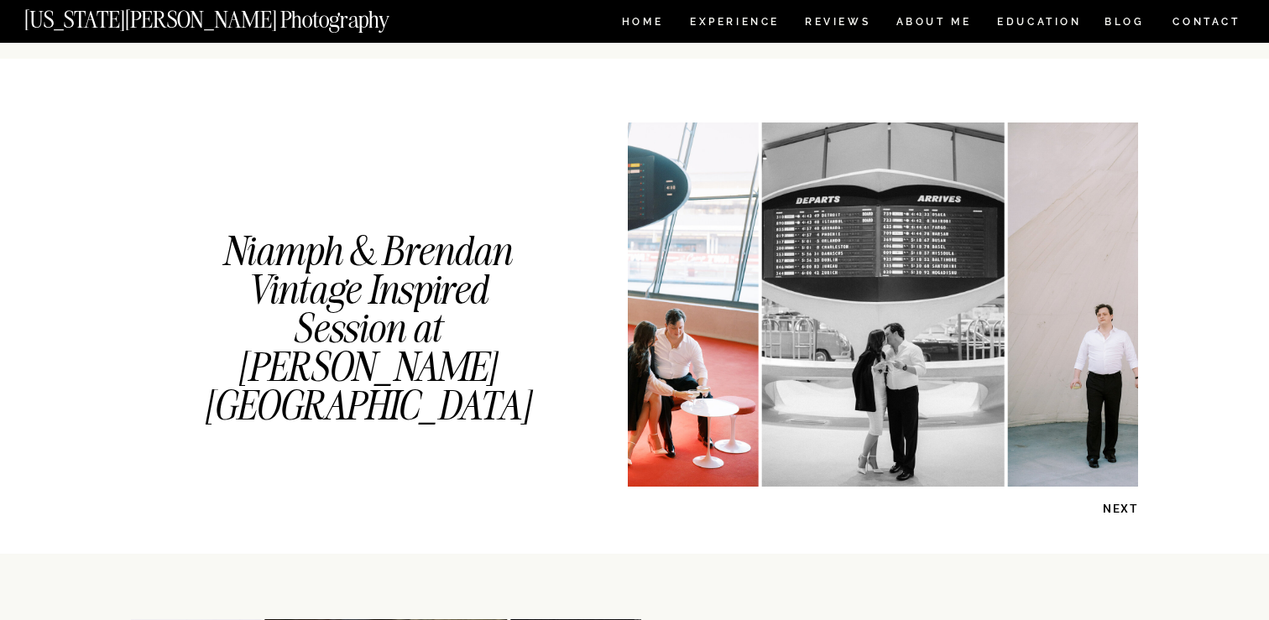
click at [1103, 512] on p "NEXT" at bounding box center [1095, 509] width 86 height 16
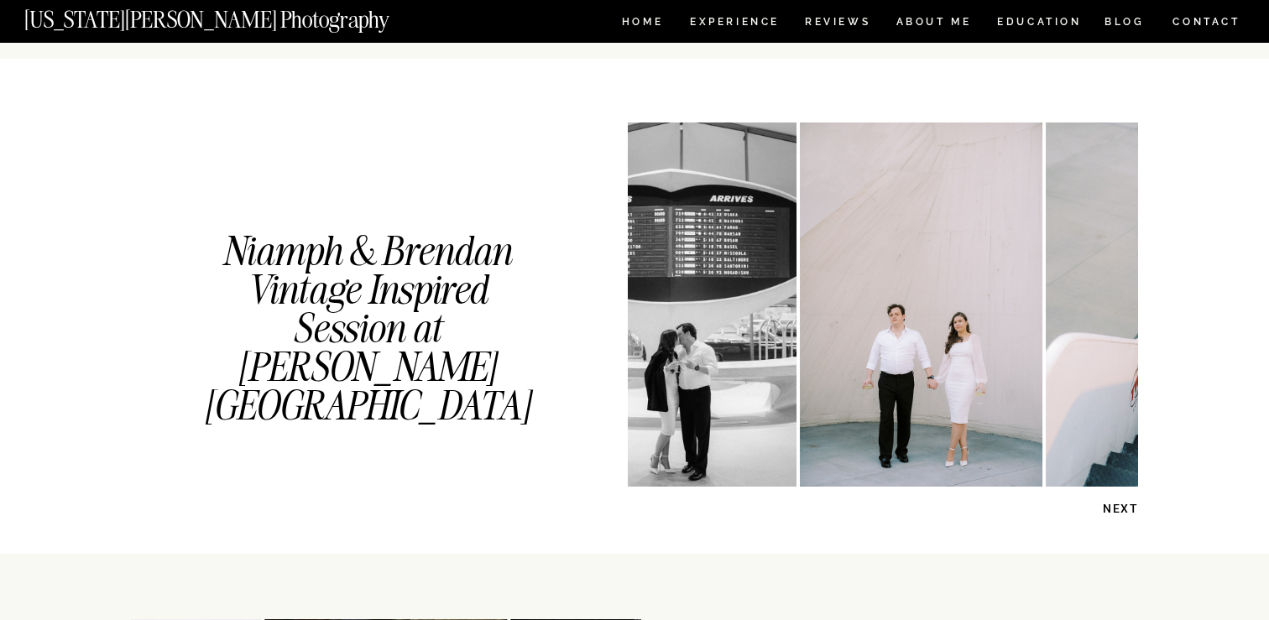
click at [1103, 512] on p "NEXT" at bounding box center [1095, 509] width 86 height 16
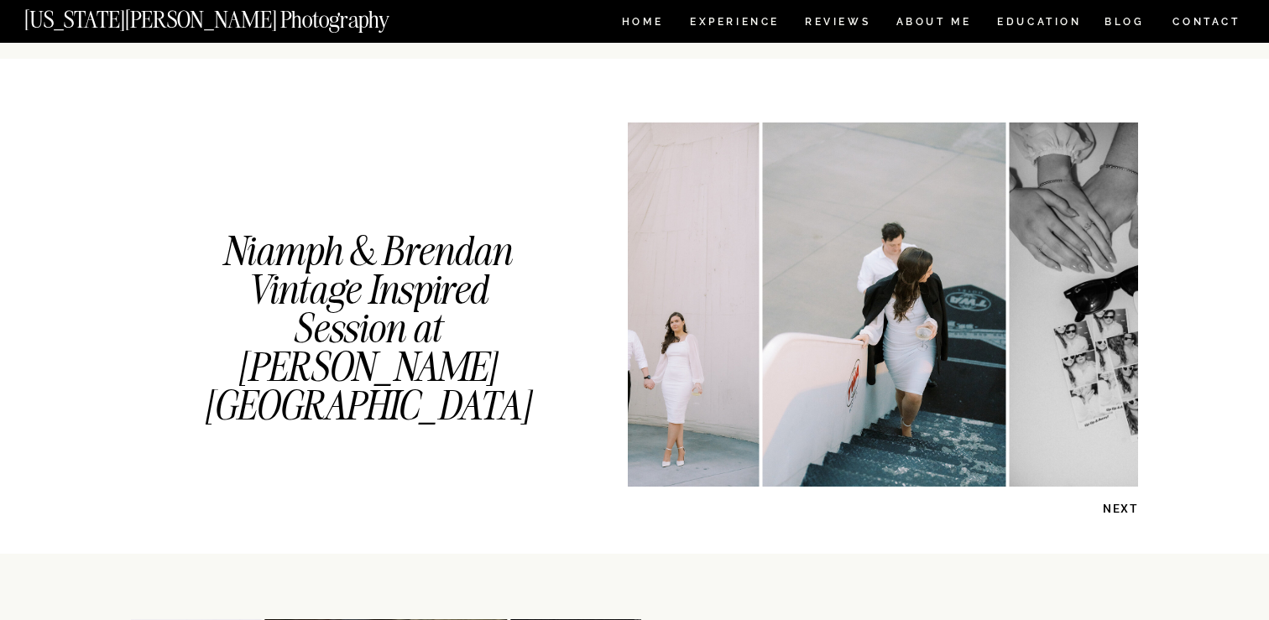
click at [1103, 512] on p "NEXT" at bounding box center [1095, 509] width 86 height 16
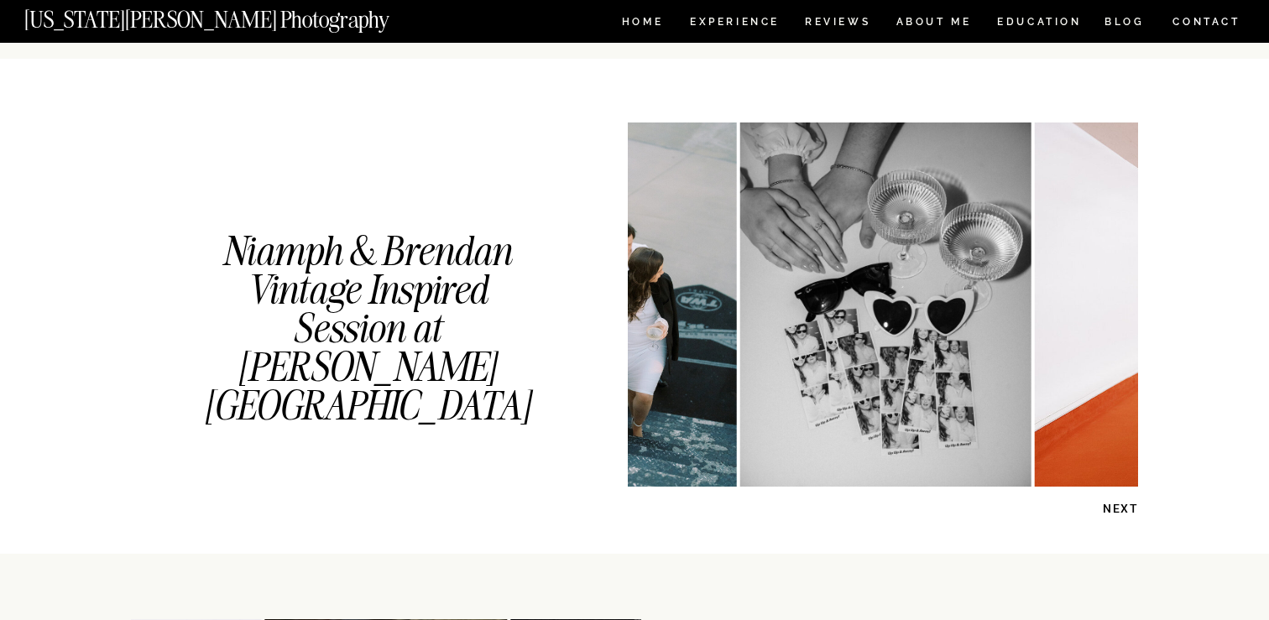
click at [1103, 512] on p "NEXT" at bounding box center [1095, 509] width 86 height 16
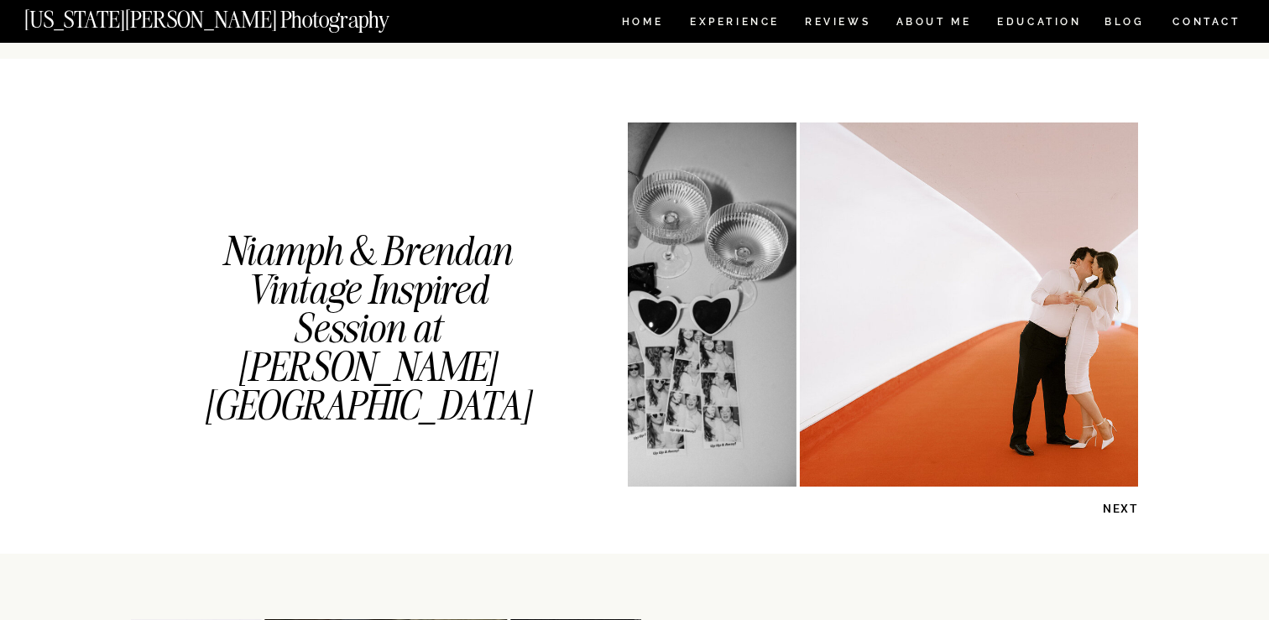
click at [1103, 512] on p "NEXT" at bounding box center [1095, 509] width 86 height 16
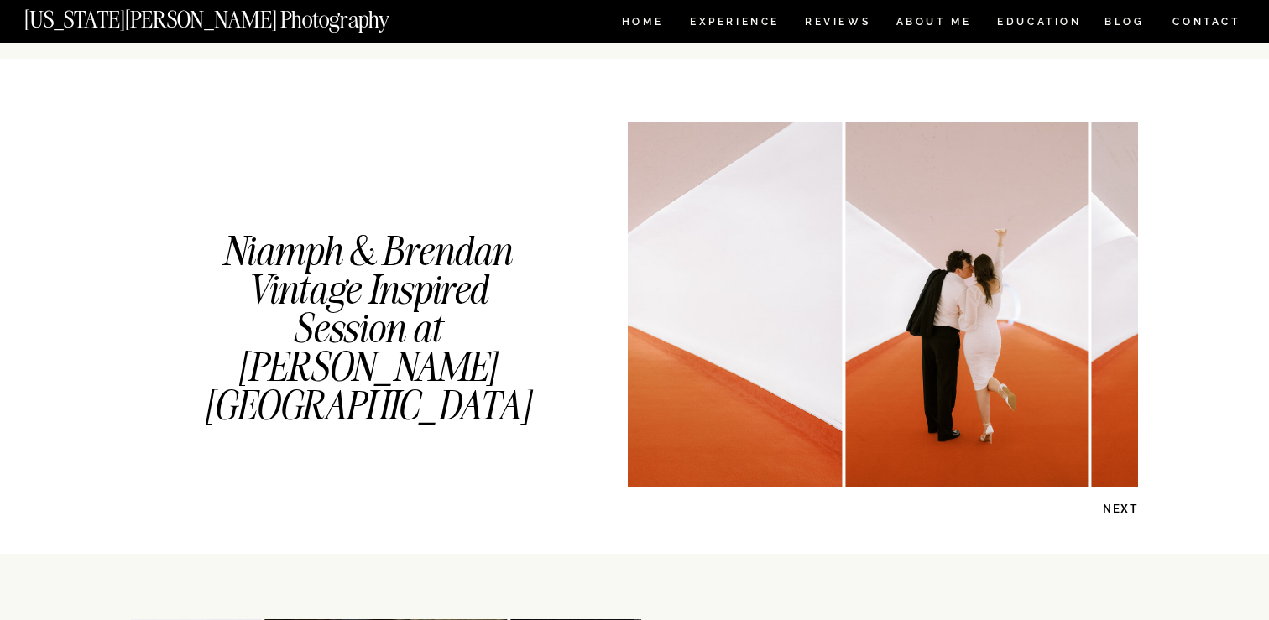
click at [1103, 512] on p "NEXT" at bounding box center [1095, 509] width 86 height 16
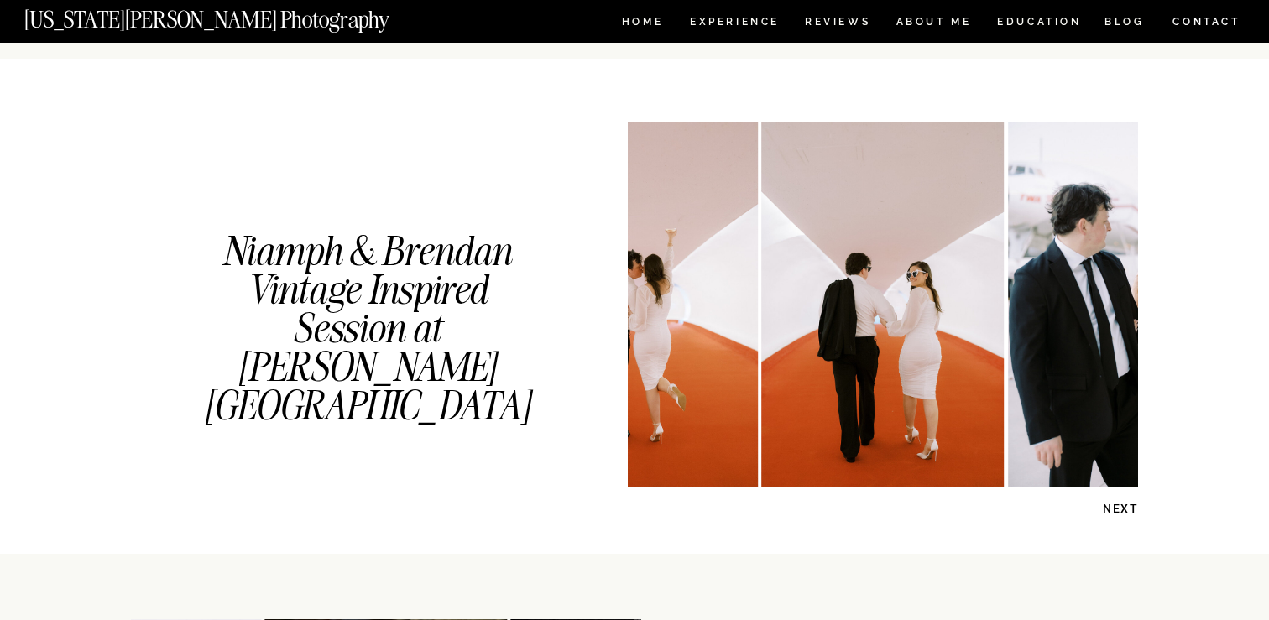
click at [1103, 512] on p "NEXT" at bounding box center [1095, 509] width 86 height 16
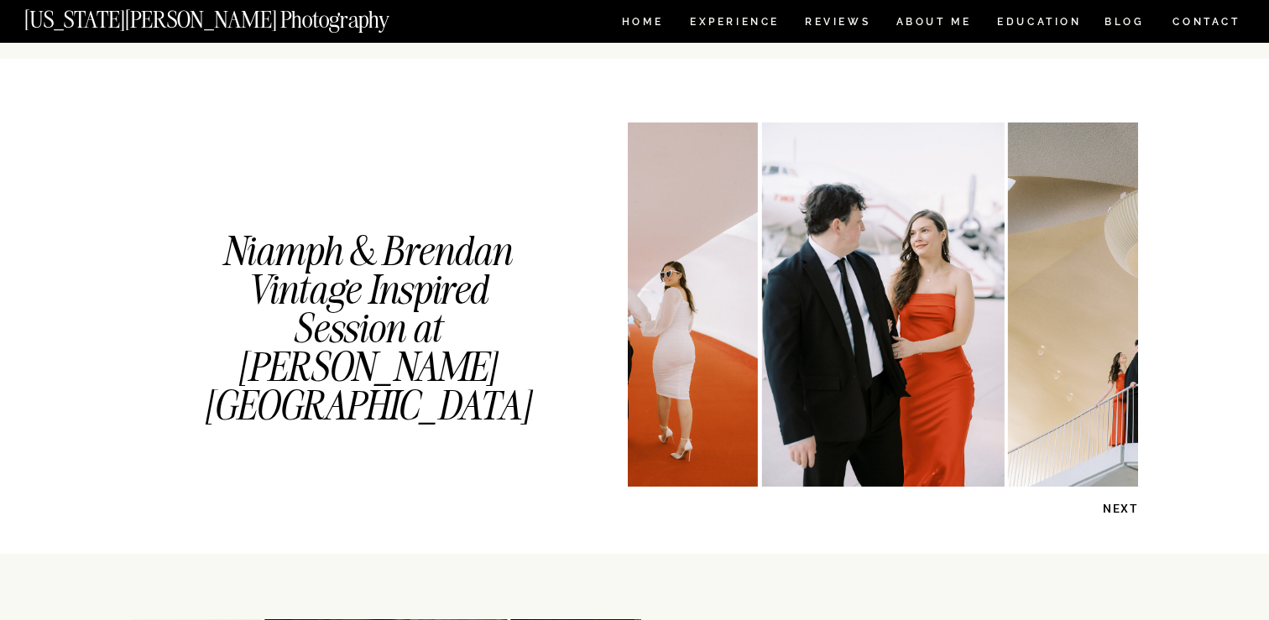
click at [1103, 512] on p "NEXT" at bounding box center [1095, 509] width 86 height 16
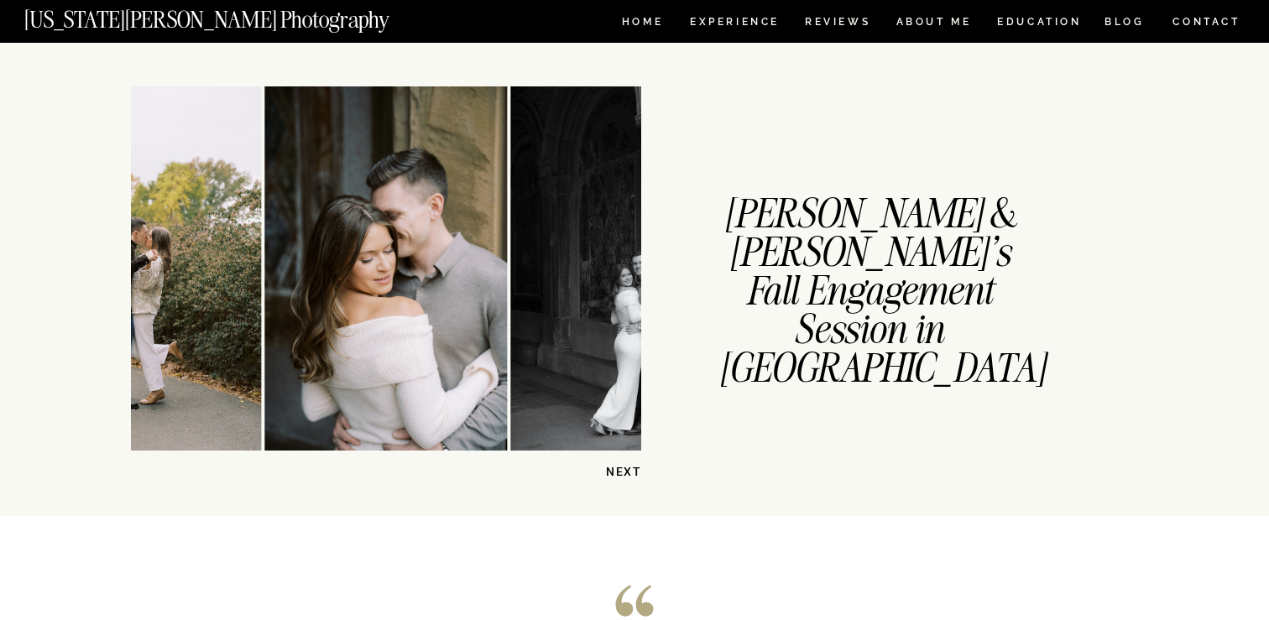
scroll to position [2361, 0]
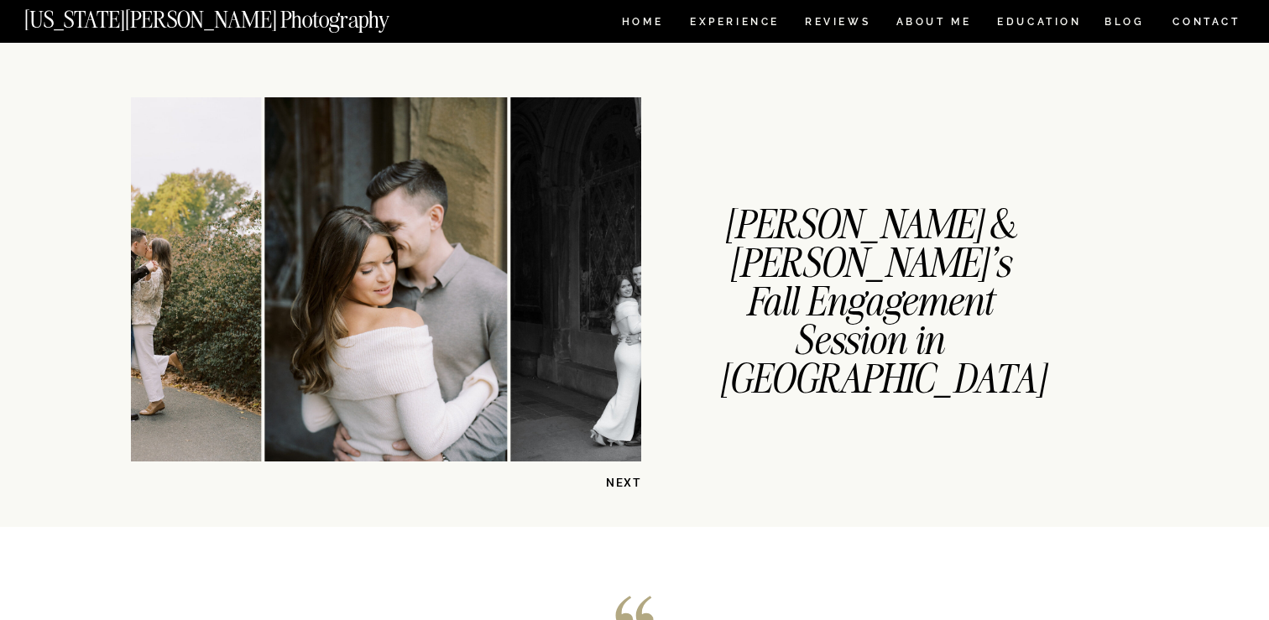
click at [630, 479] on p "NEXT" at bounding box center [598, 483] width 86 height 16
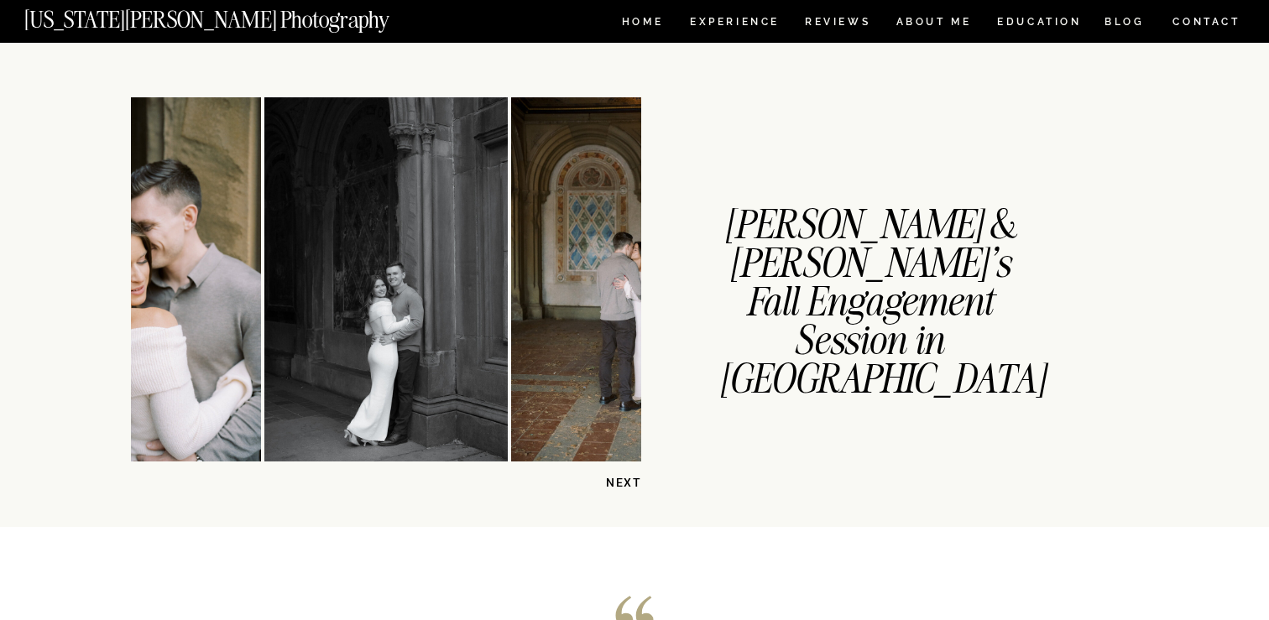
click at [630, 479] on p "NEXT" at bounding box center [598, 483] width 86 height 16
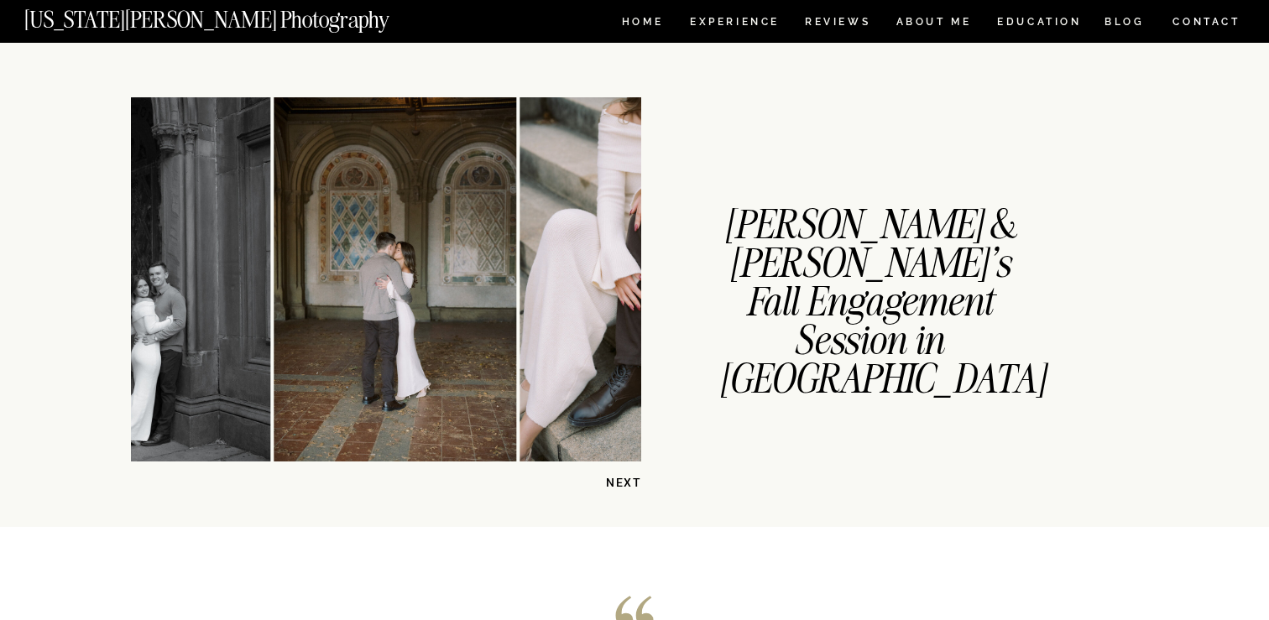
click at [630, 479] on p "NEXT" at bounding box center [598, 483] width 86 height 16
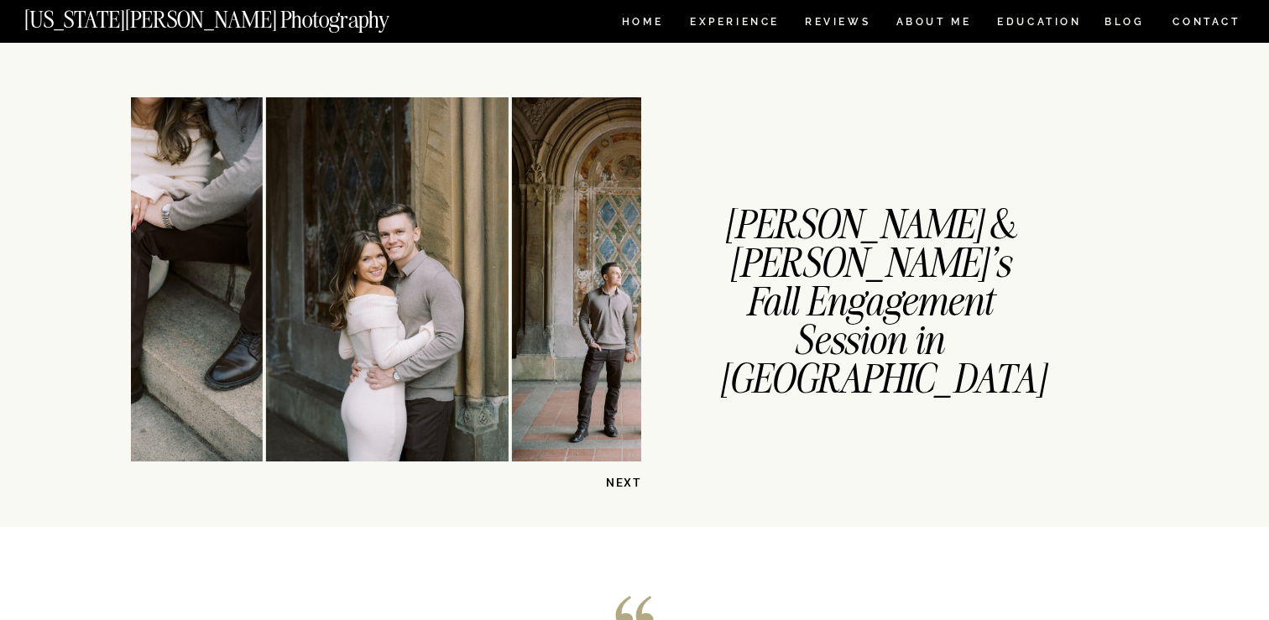
click at [630, 479] on p "NEXT" at bounding box center [598, 483] width 86 height 16
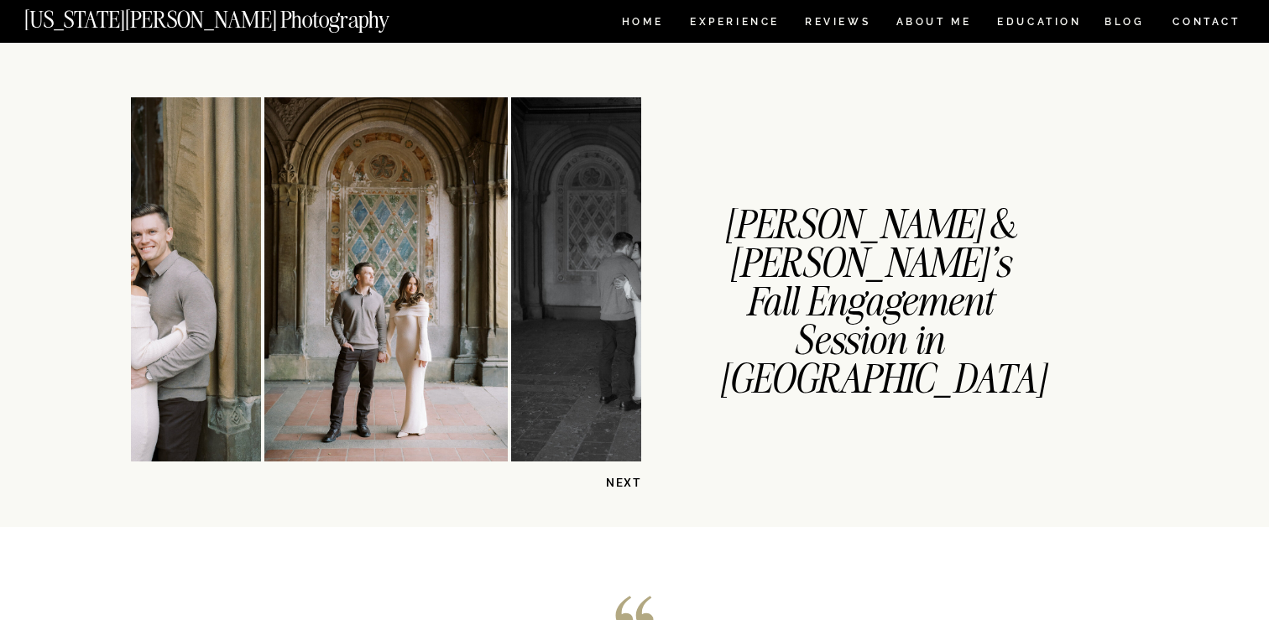
click at [630, 479] on p "NEXT" at bounding box center [598, 483] width 86 height 16
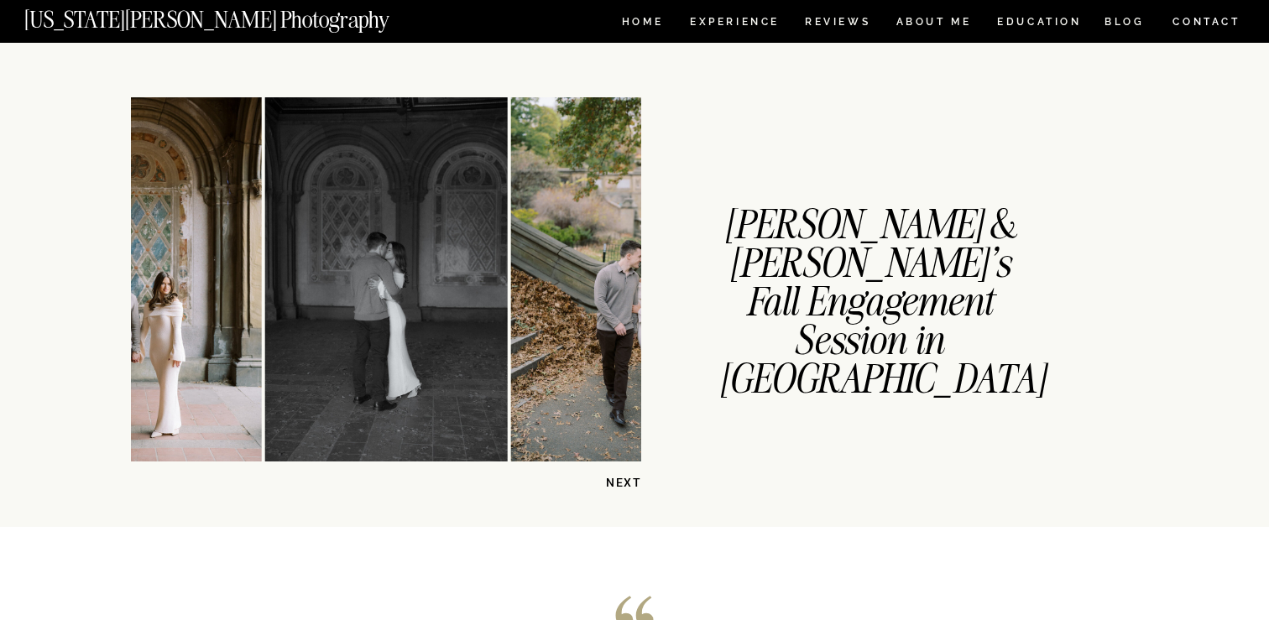
click at [630, 479] on p "NEXT" at bounding box center [598, 483] width 86 height 16
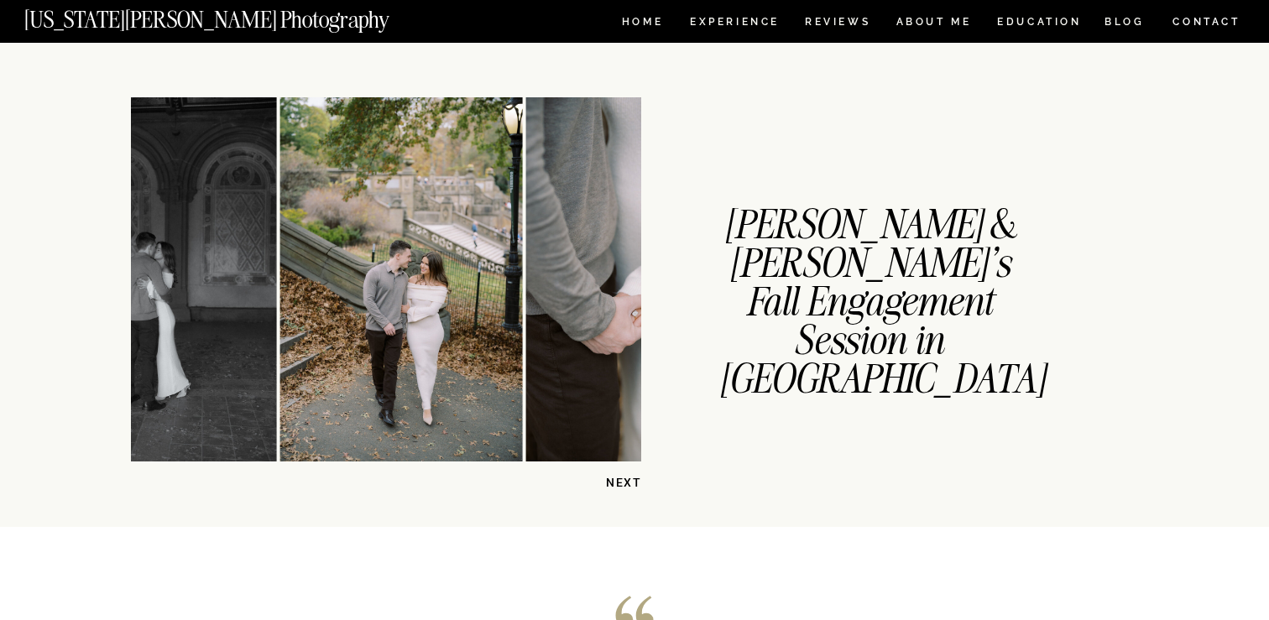
click at [630, 479] on p "NEXT" at bounding box center [598, 483] width 86 height 16
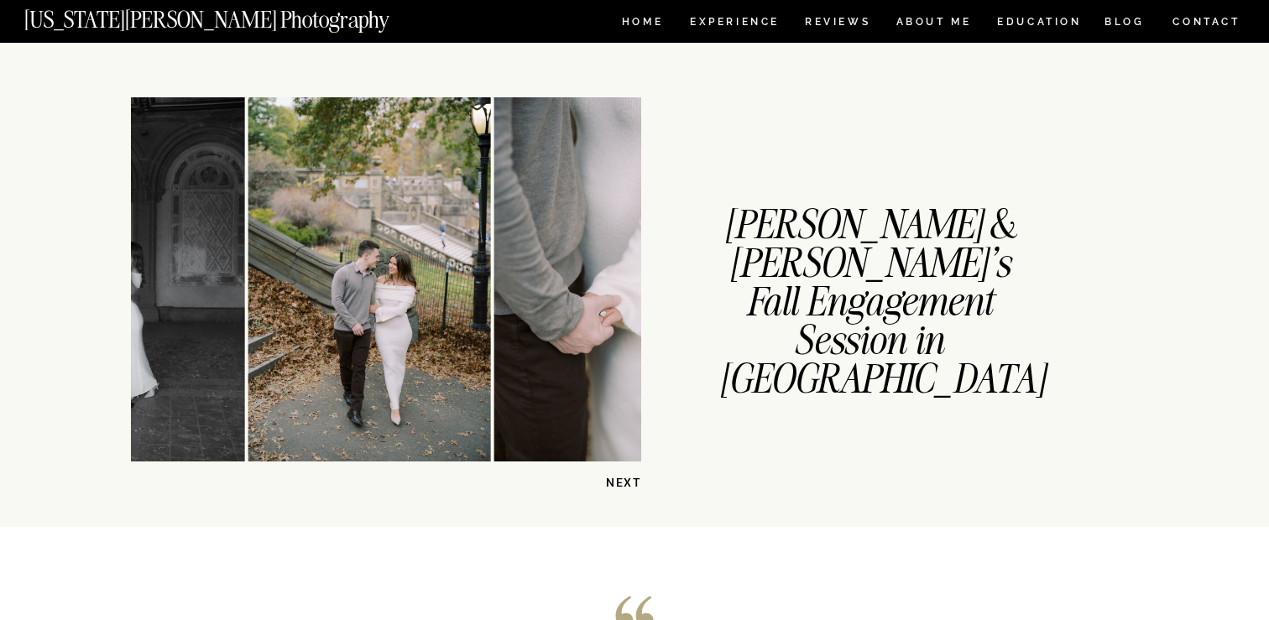
click at [630, 479] on p "NEXT" at bounding box center [598, 483] width 86 height 16
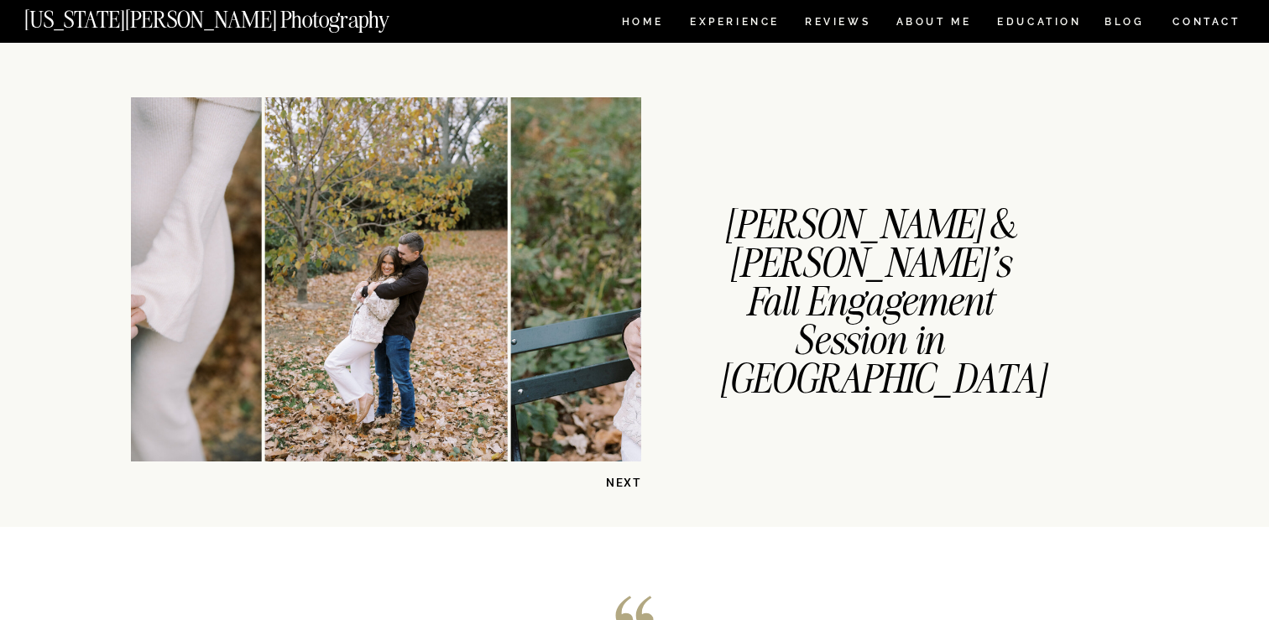
click at [630, 479] on p "NEXT" at bounding box center [598, 483] width 86 height 16
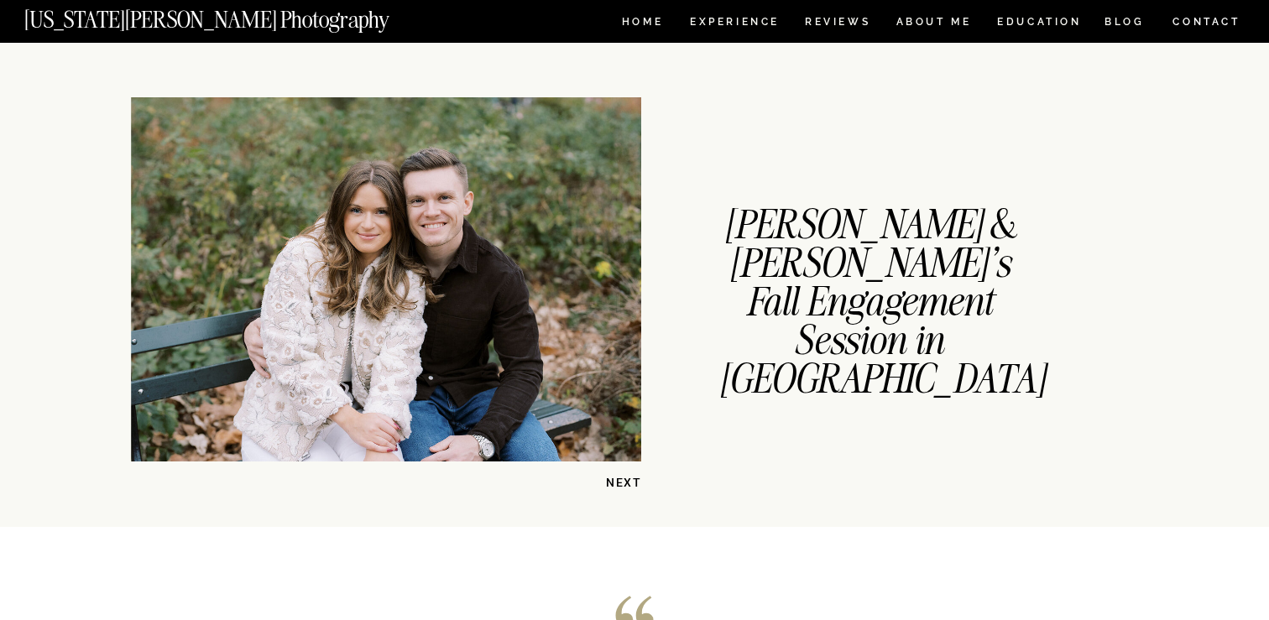
click at [630, 479] on p "NEXT" at bounding box center [598, 483] width 86 height 16
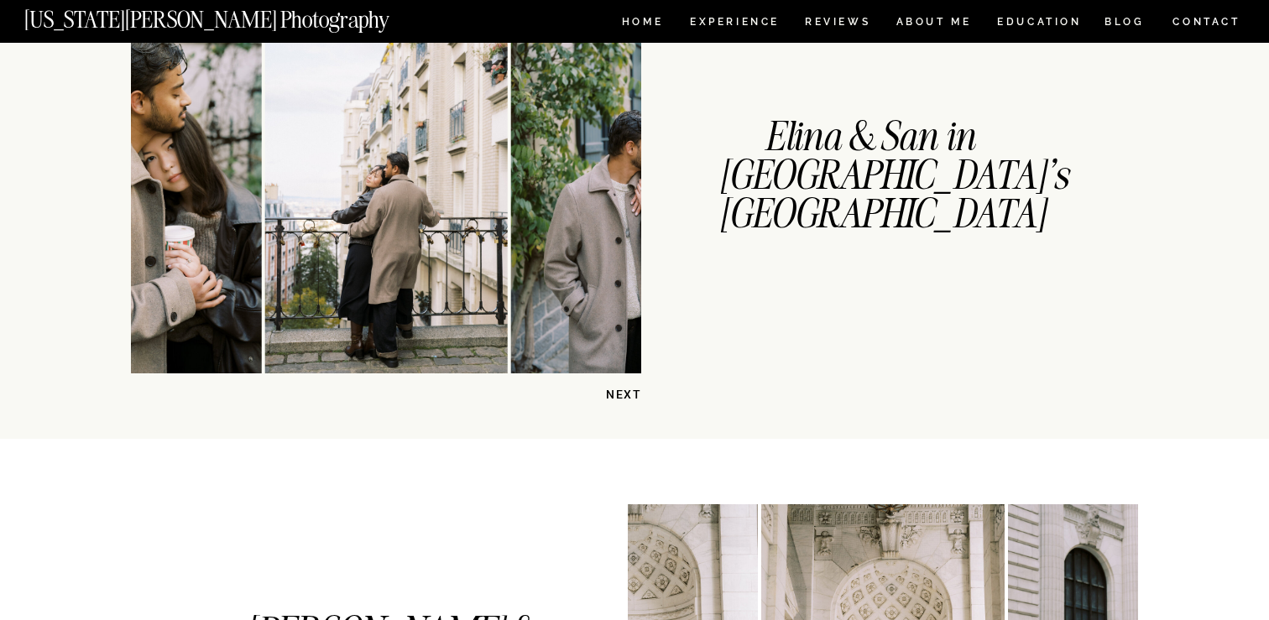
scroll to position [0, 0]
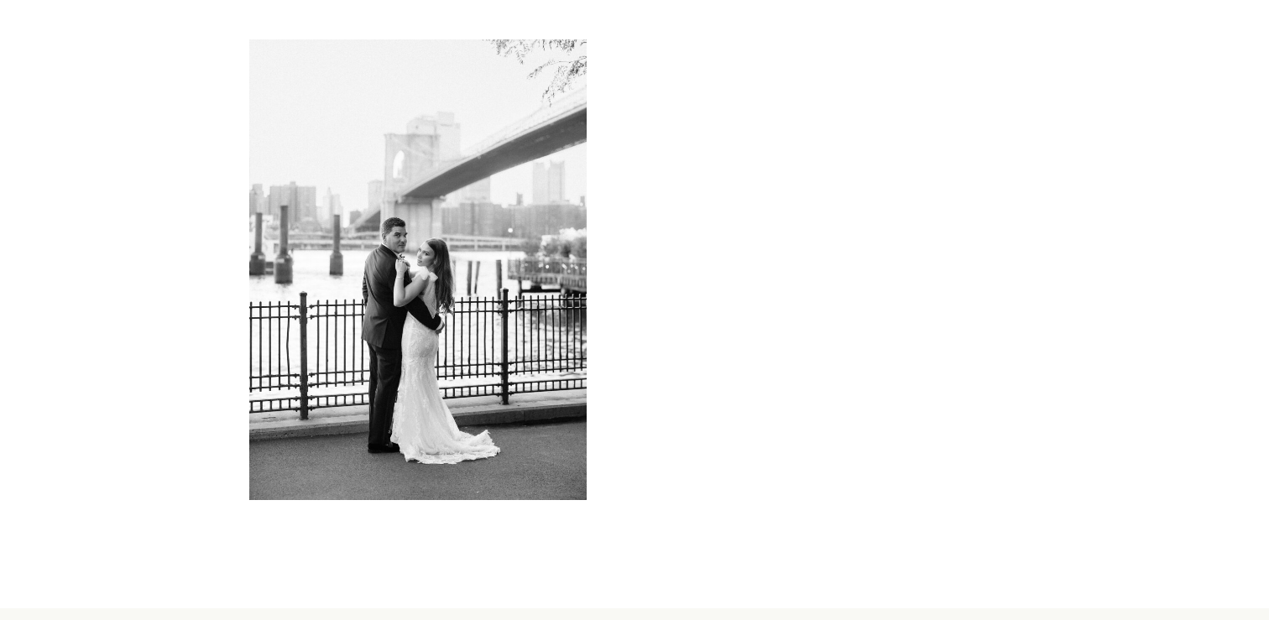
scroll to position [7493, 0]
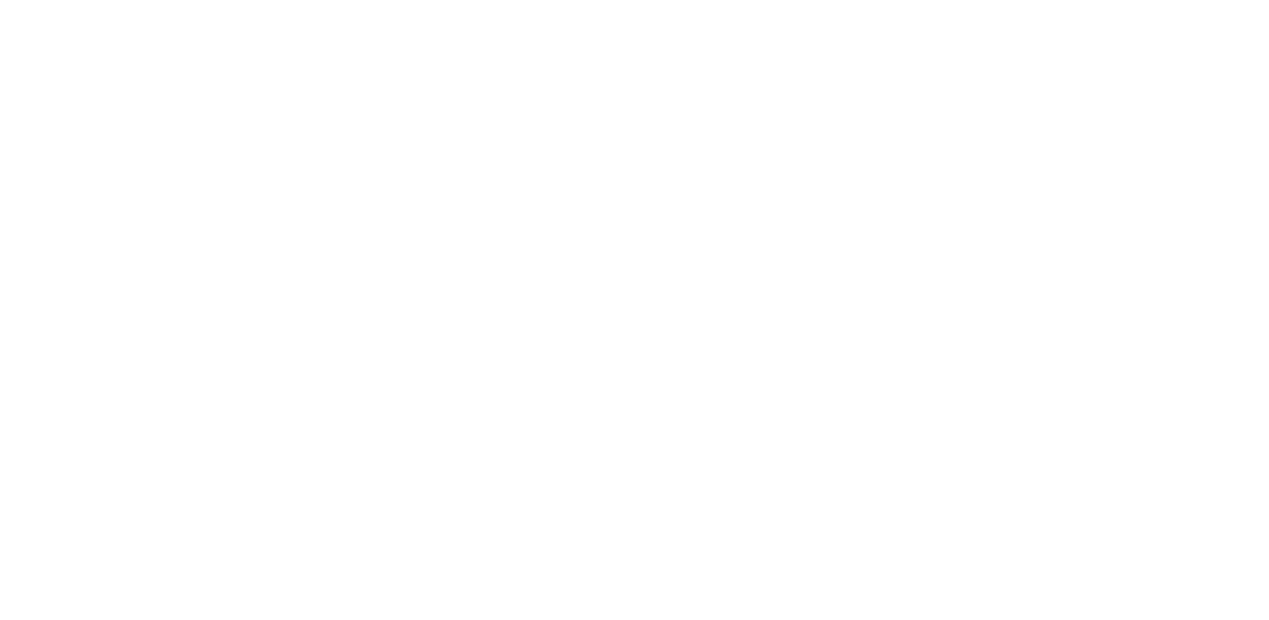
scroll to position [8676, 0]
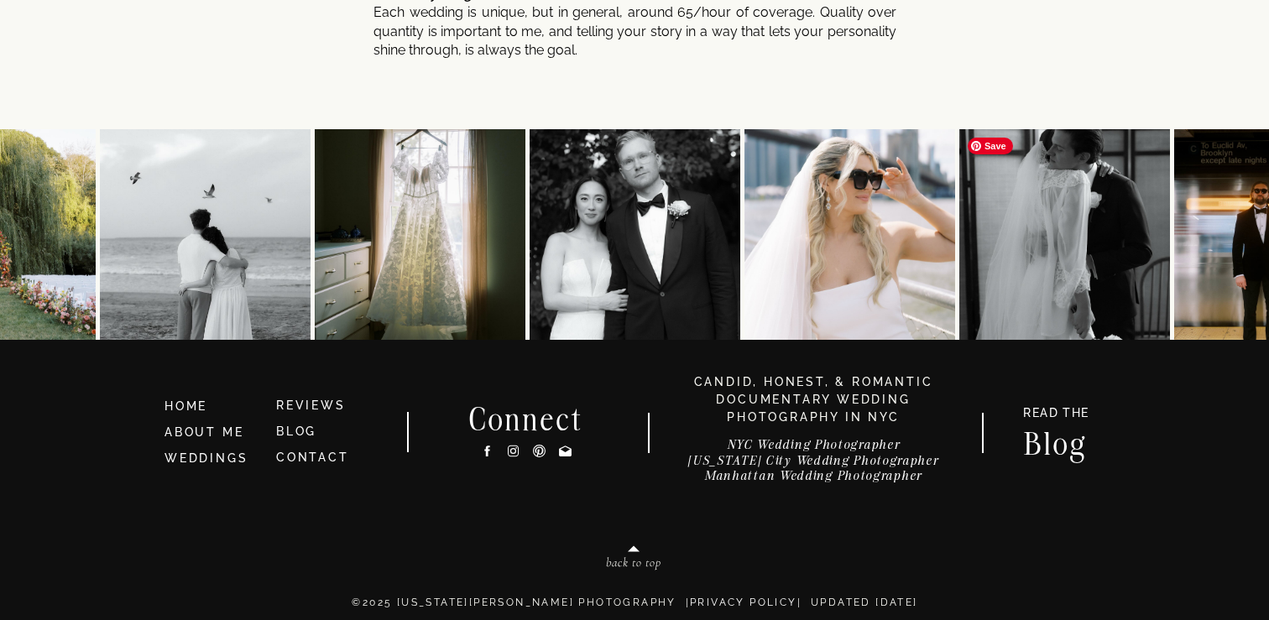
scroll to position [9069, 0]
